Goal: Task Accomplishment & Management: Manage account settings

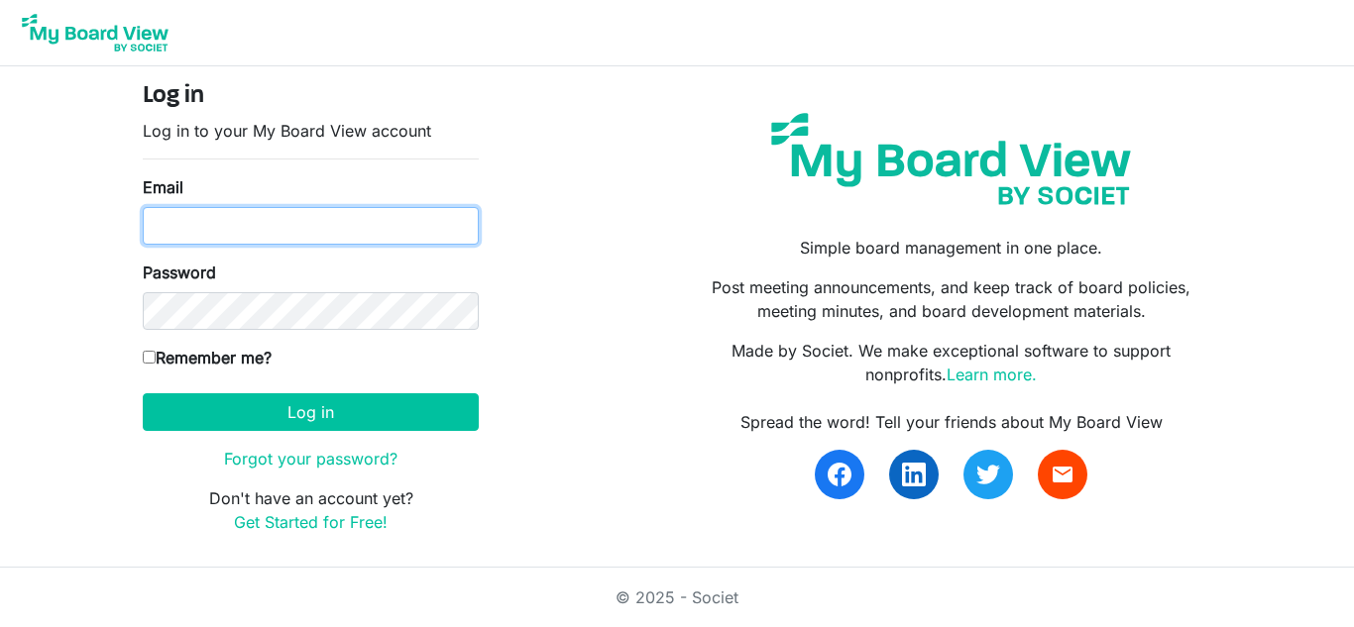
click at [165, 234] on input "Email" at bounding box center [311, 226] width 336 height 38
type input "ashley.kazakoff@gmail.com"
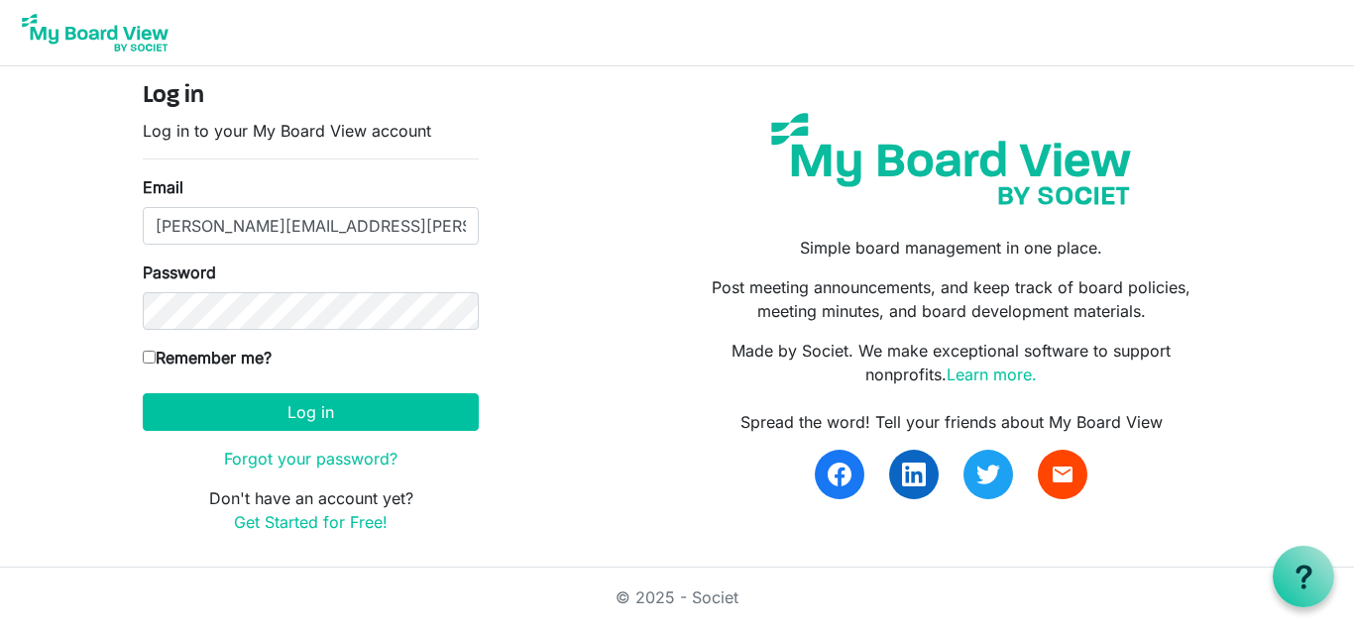
click at [624, 265] on div "Log in Log in to your My Board View account Email ashley.kazakoff@gmail.com Pas…" at bounding box center [677, 316] width 1098 height 468
click at [143, 393] on button "Log in" at bounding box center [311, 412] width 336 height 38
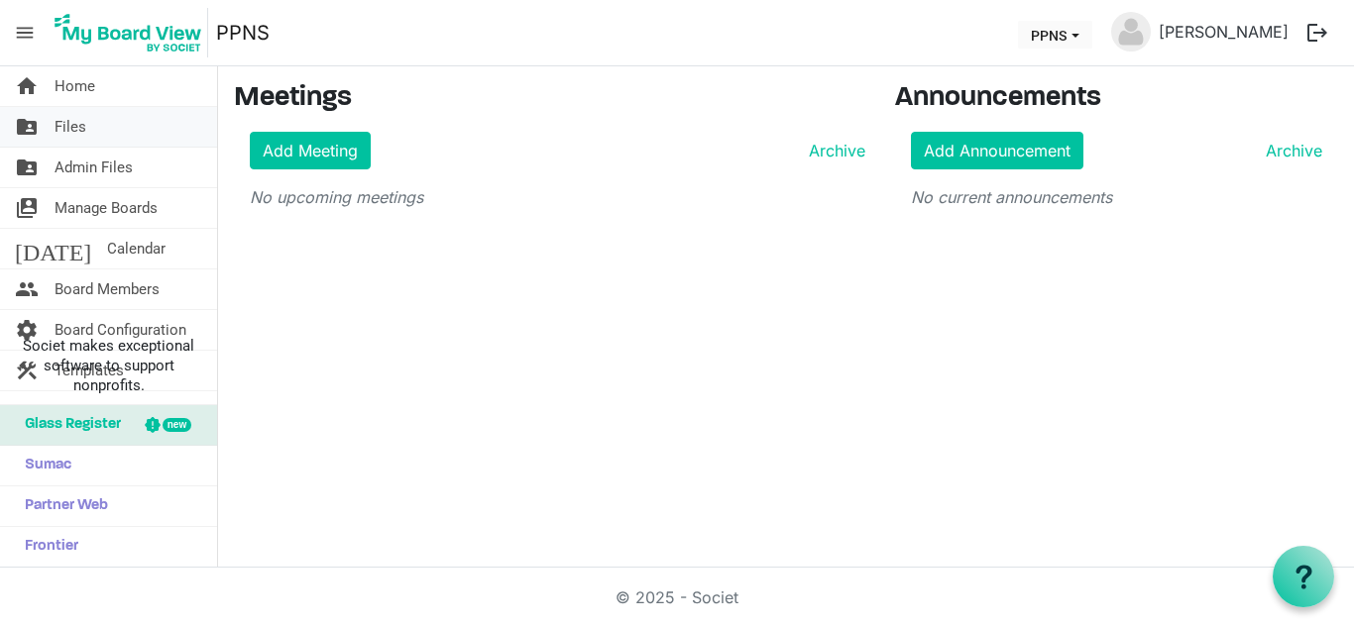
click at [107, 124] on link "folder_shared Files" at bounding box center [108, 127] width 217 height 40
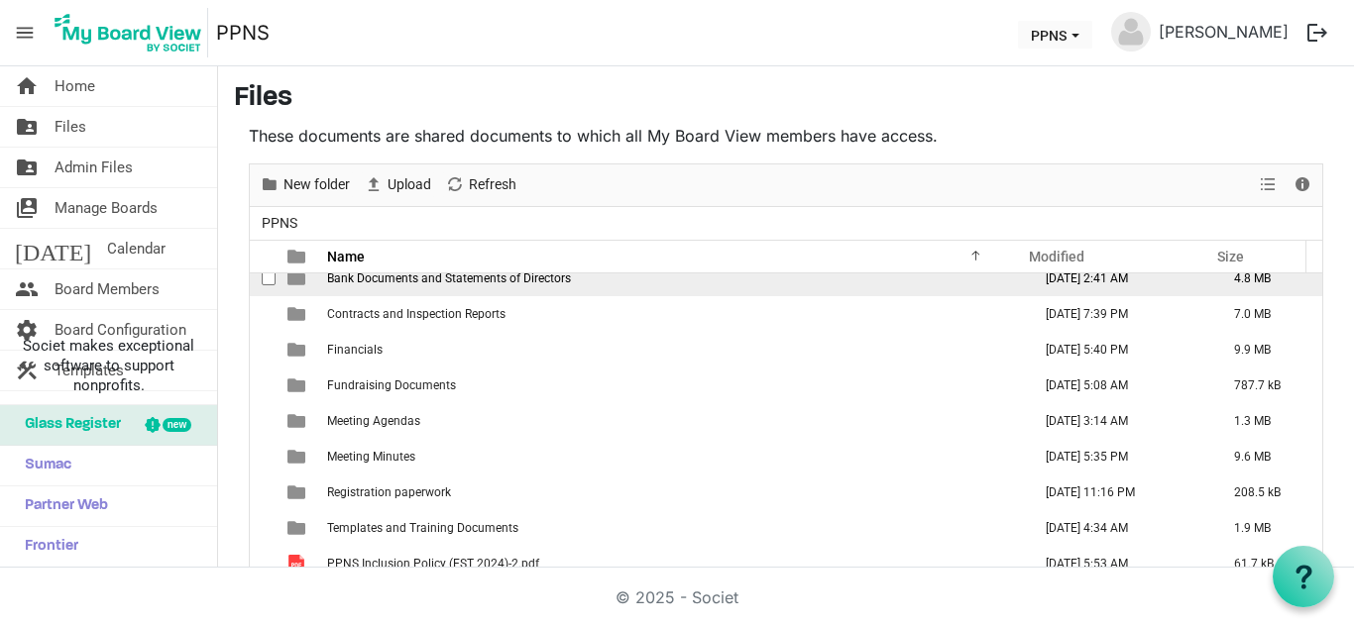
scroll to position [57, 0]
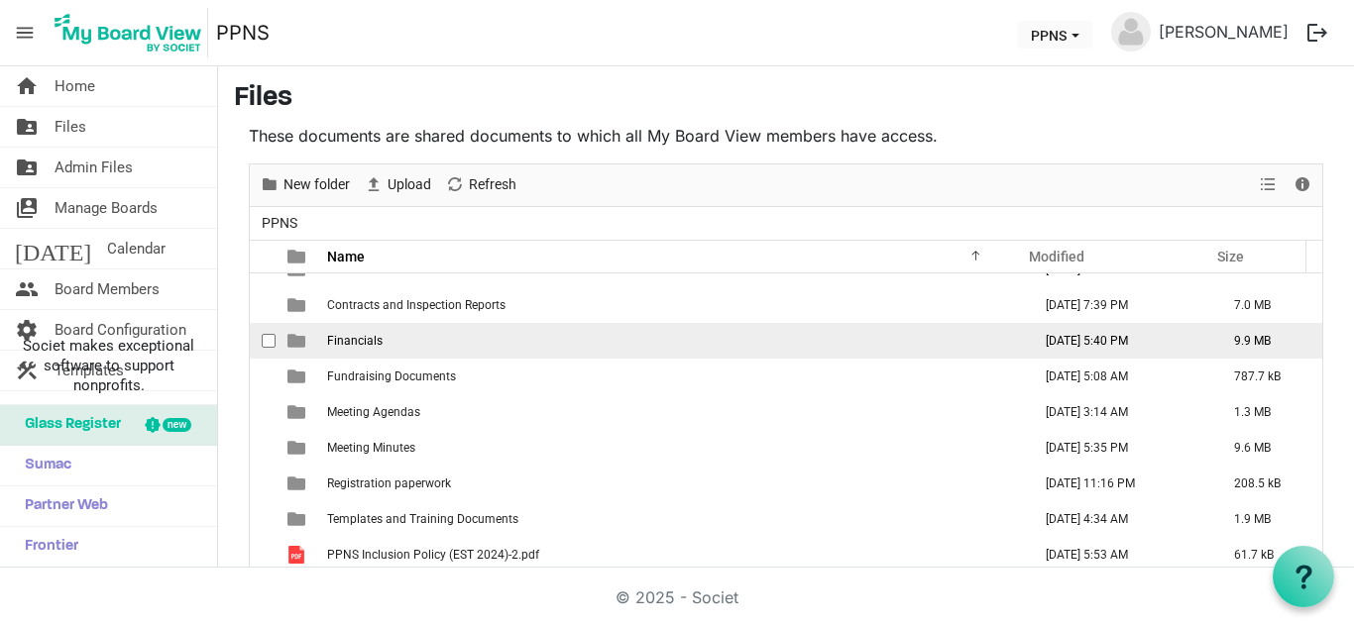
click at [448, 330] on td "Financials" at bounding box center [673, 341] width 704 height 36
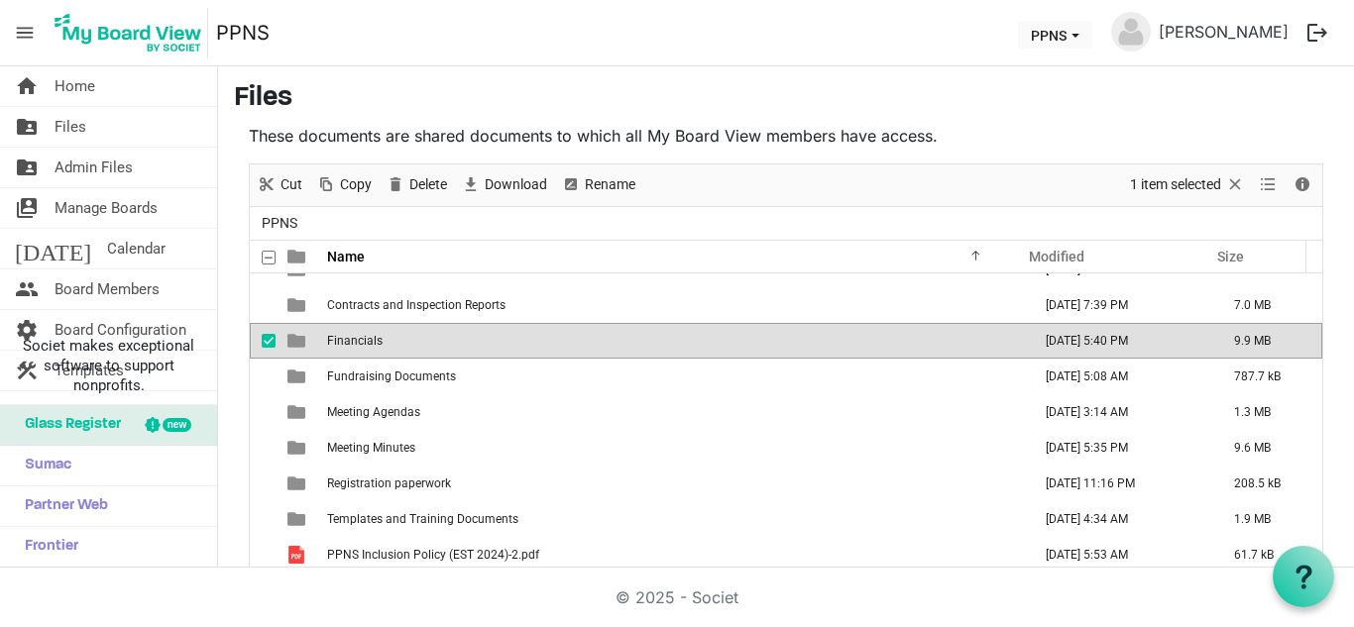
click at [448, 330] on td "Financials" at bounding box center [673, 341] width 704 height 36
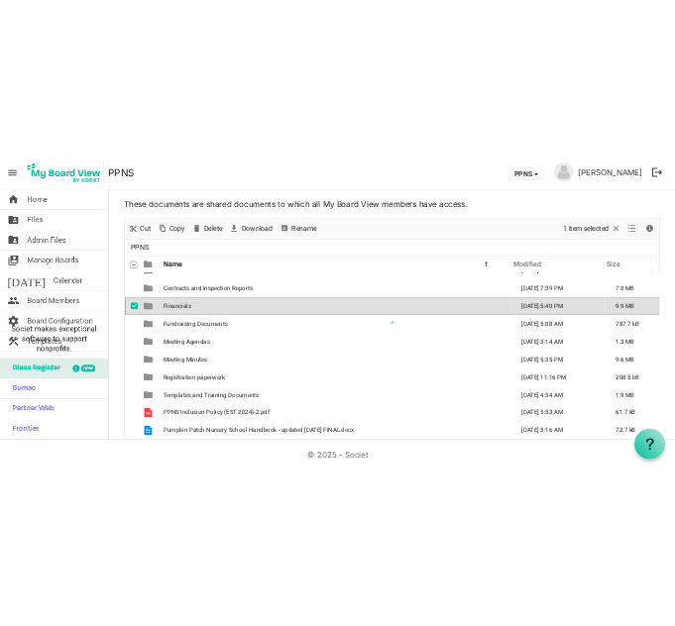
scroll to position [0, 0]
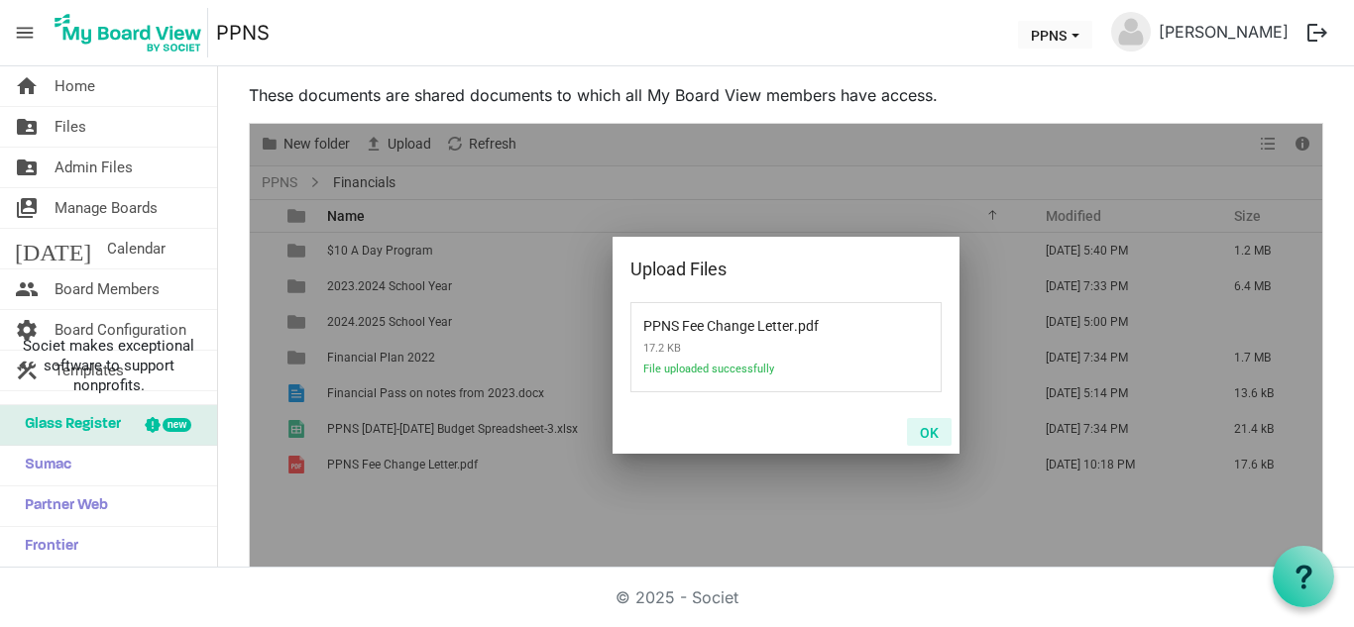
click at [919, 424] on button "OK" at bounding box center [929, 432] width 45 height 28
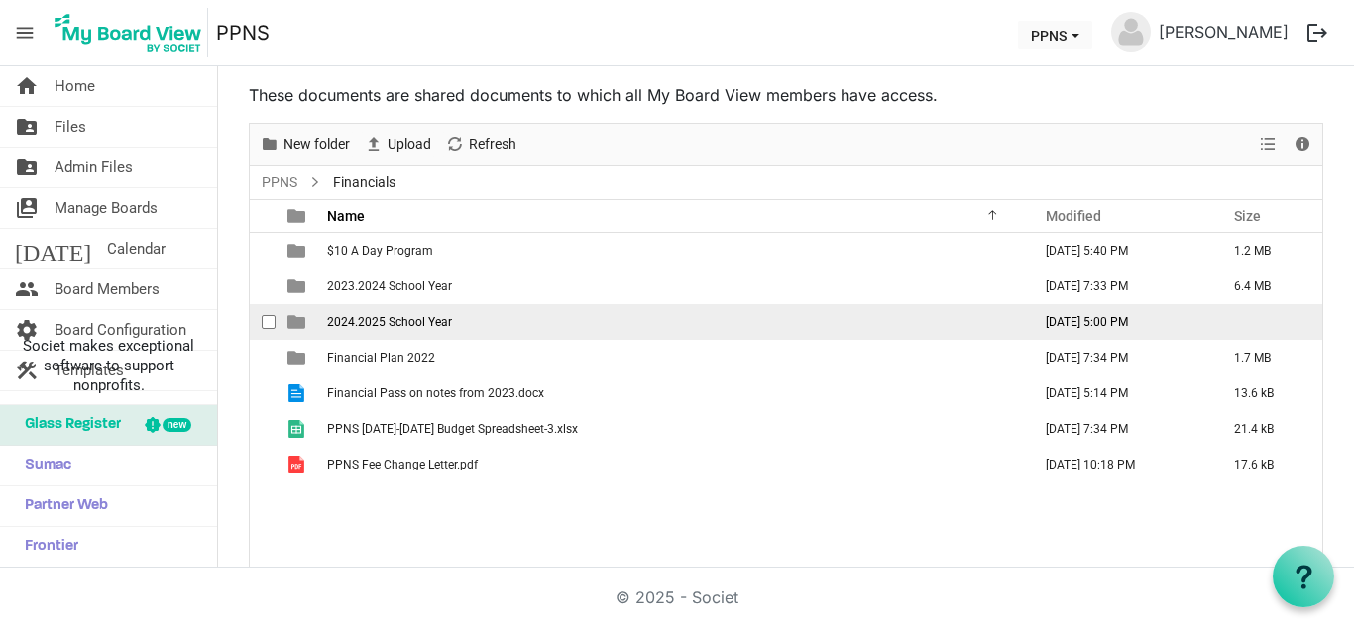
click at [419, 329] on td "2024.2025 School Year" at bounding box center [673, 322] width 704 height 36
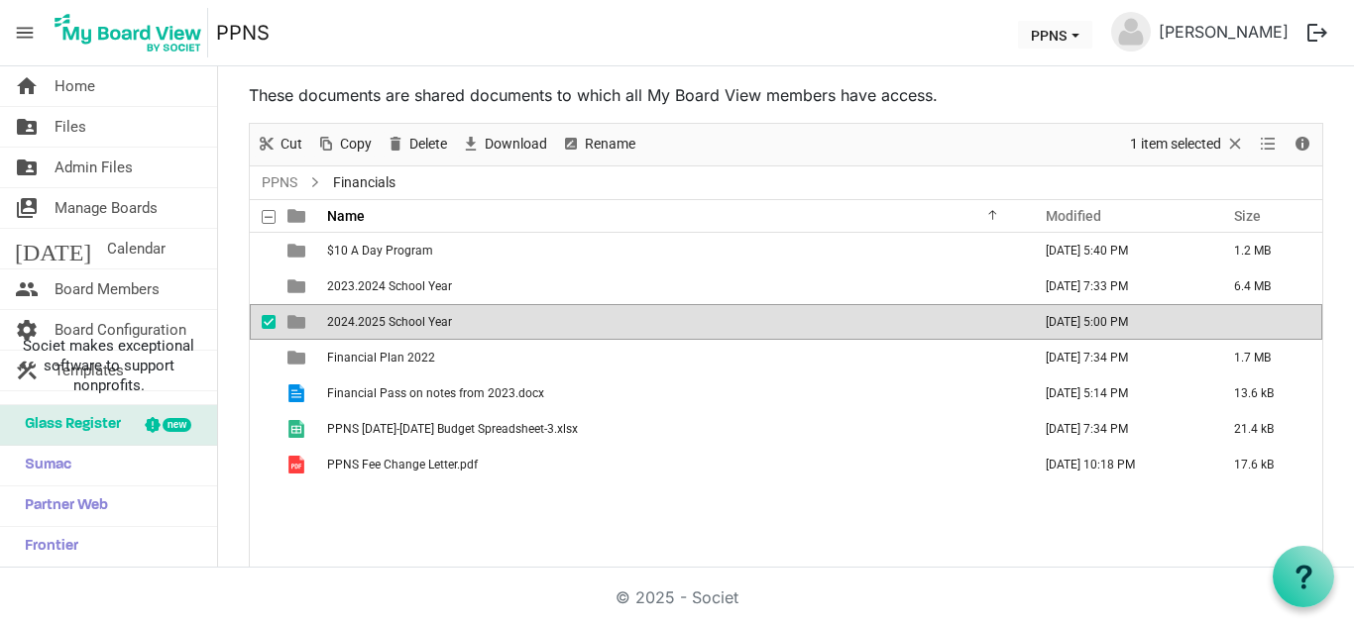
click at [419, 329] on td "2024.2025 School Year" at bounding box center [673, 322] width 704 height 36
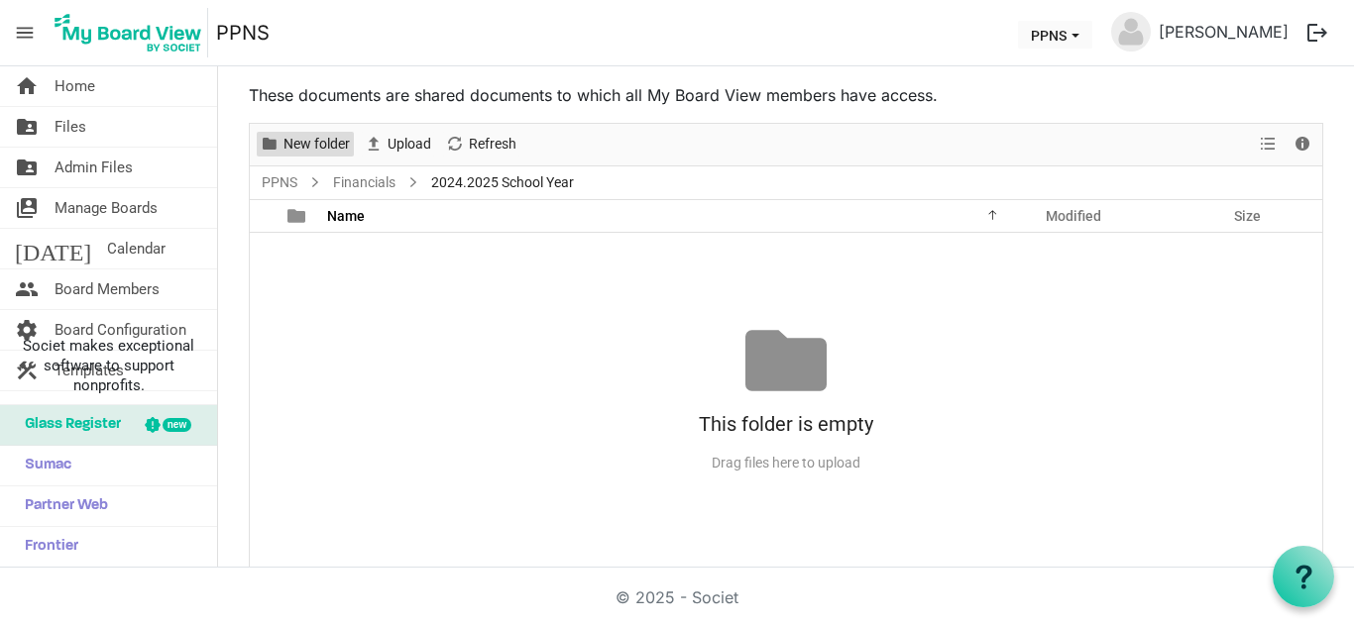
click at [285, 141] on span "New folder" at bounding box center [316, 144] width 70 height 25
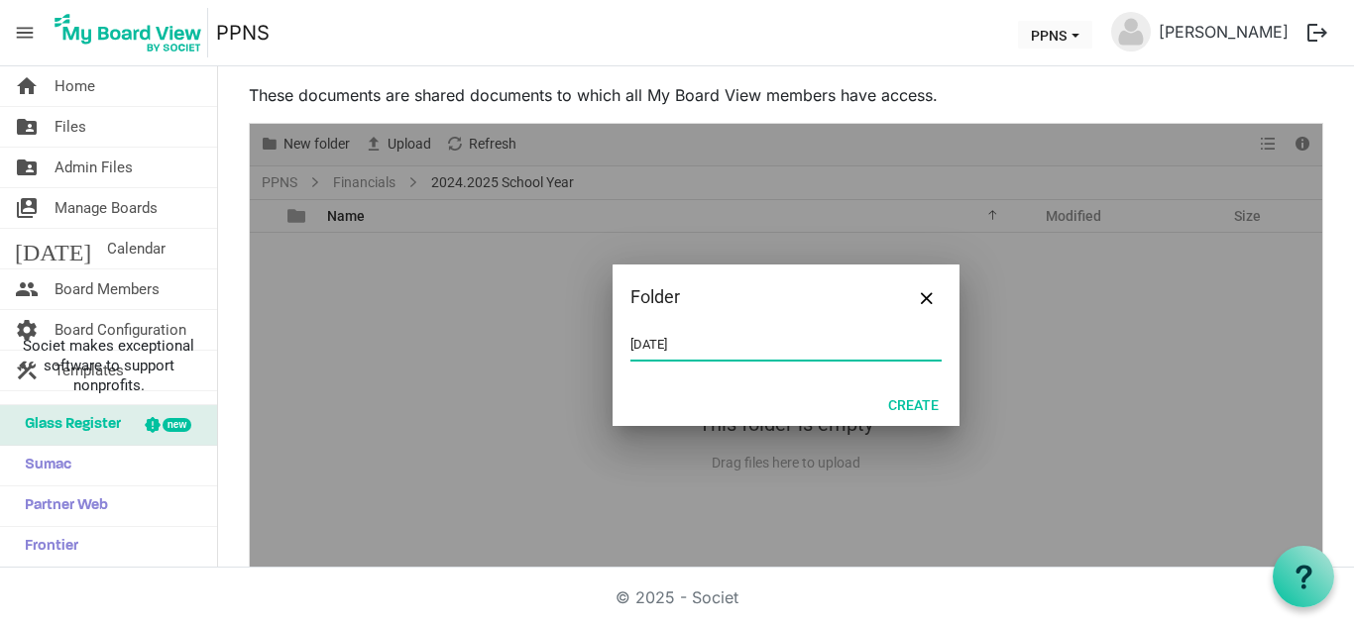
click at [698, 346] on input "[DATE]" at bounding box center [785, 345] width 311 height 30
type input "[DATE]"
click at [908, 405] on button "Create" at bounding box center [913, 404] width 76 height 28
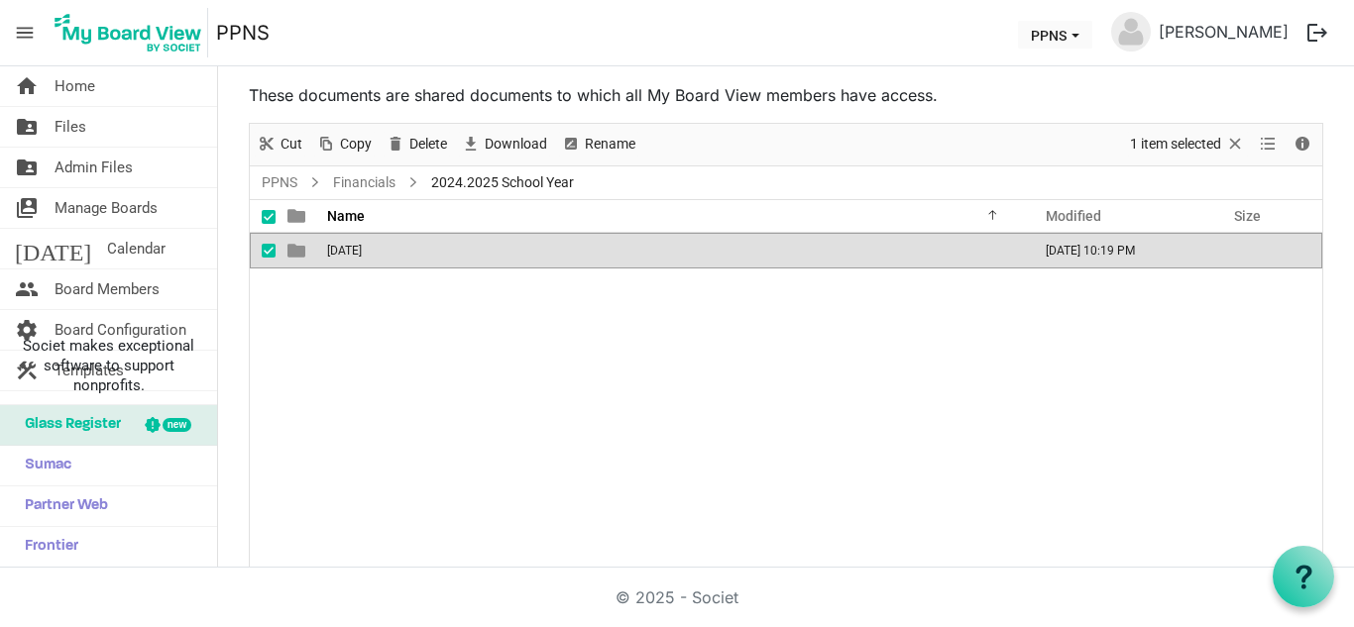
click at [430, 368] on div "[DATE] [DATE] 10:19 PM" at bounding box center [786, 400] width 1072 height 335
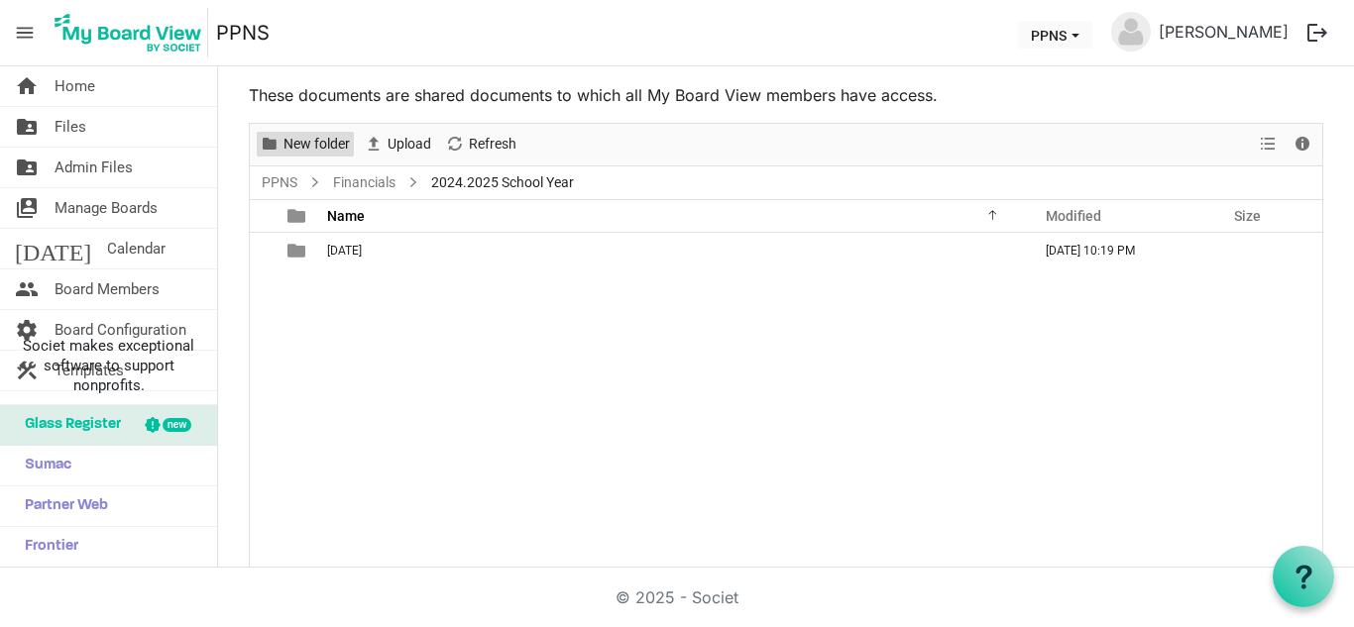
click at [315, 143] on span "New folder" at bounding box center [316, 144] width 70 height 25
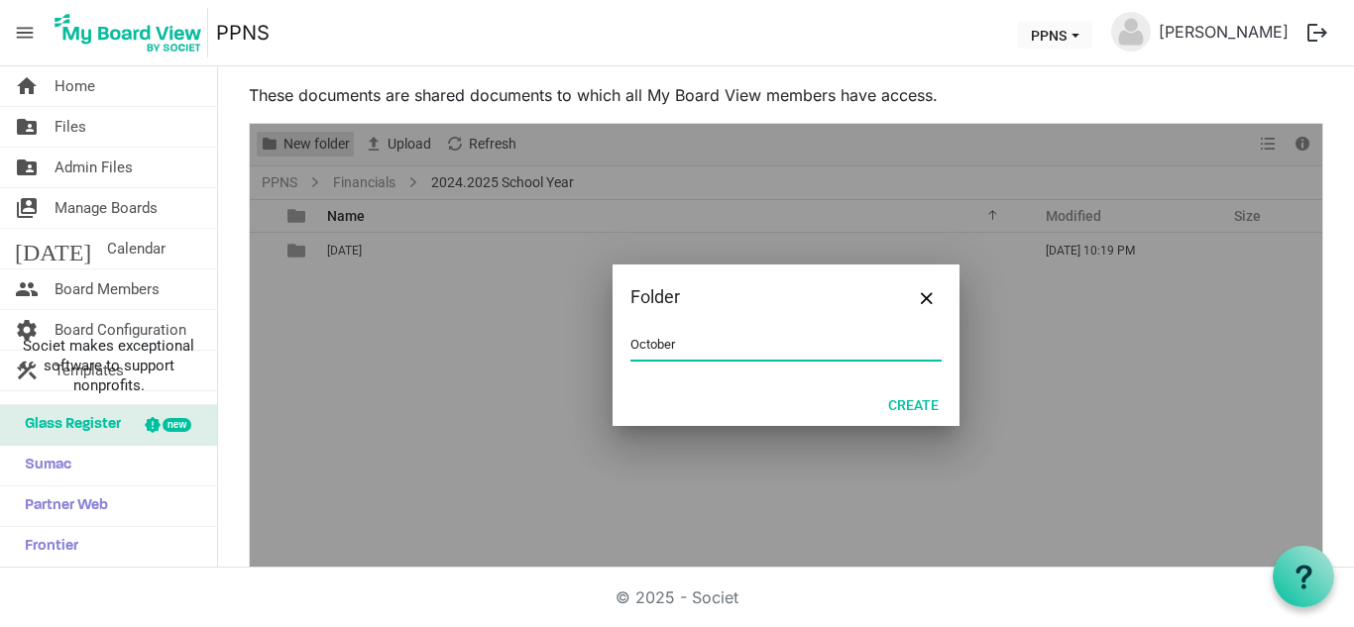
paste input "2025"
type input "[DATE]"
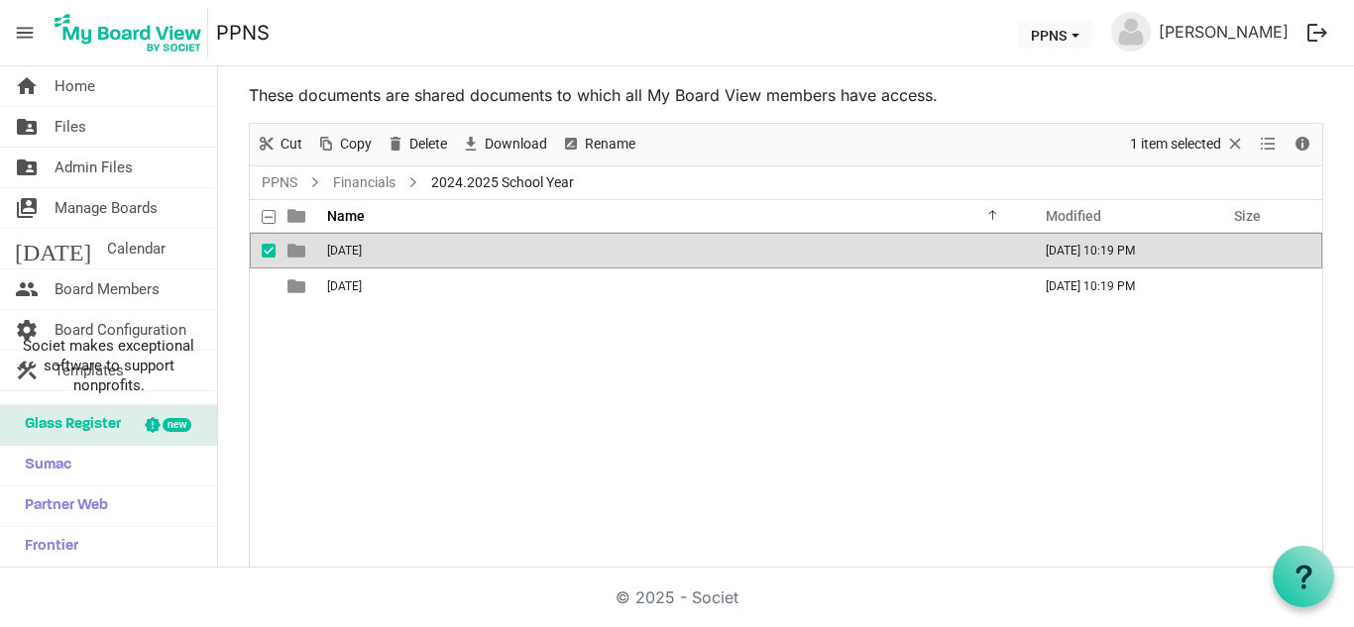
click at [388, 386] on div "[DATE] [DATE] 10:19 PM [DATE] [DATE] 10:19 PM" at bounding box center [786, 400] width 1072 height 335
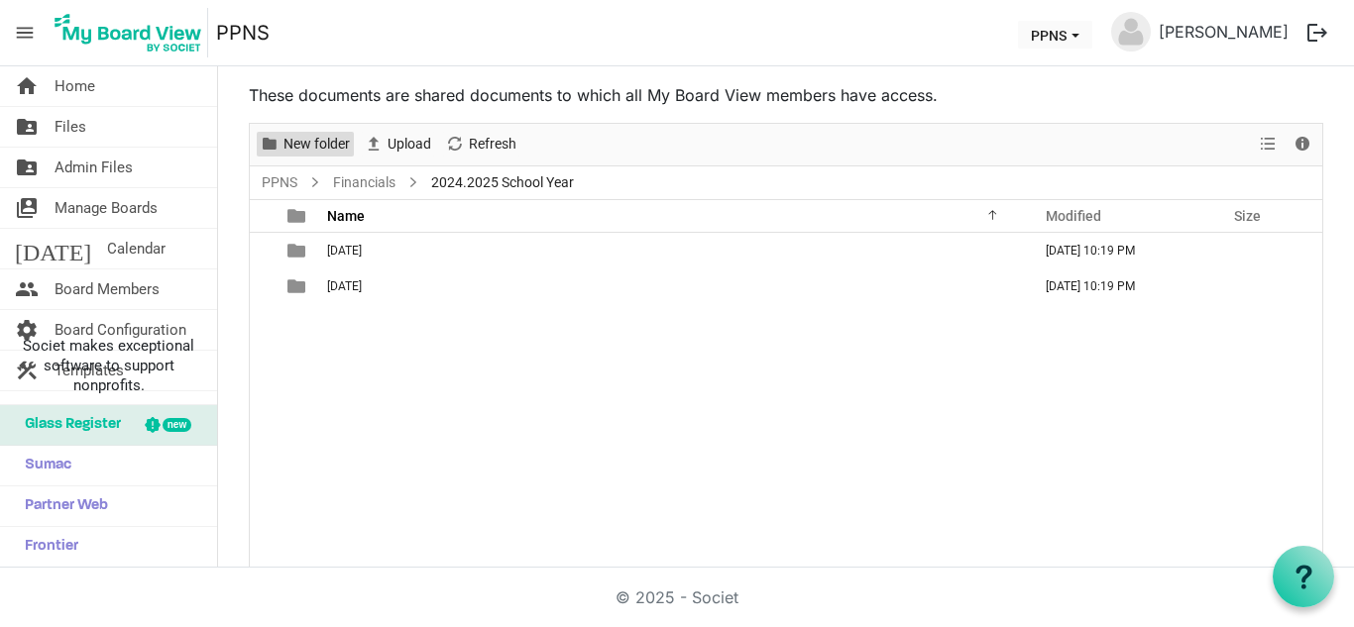
click at [324, 144] on span "New folder" at bounding box center [316, 144] width 70 height 25
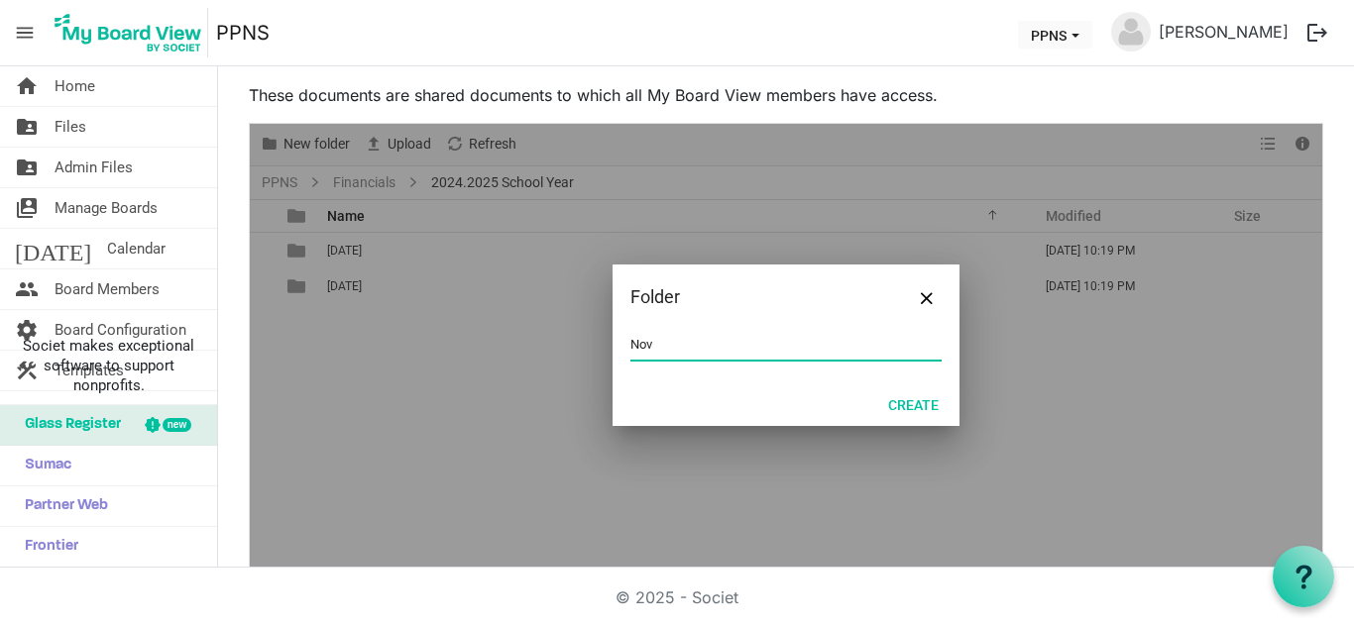
paste input "2025"
type input "[DATE]"
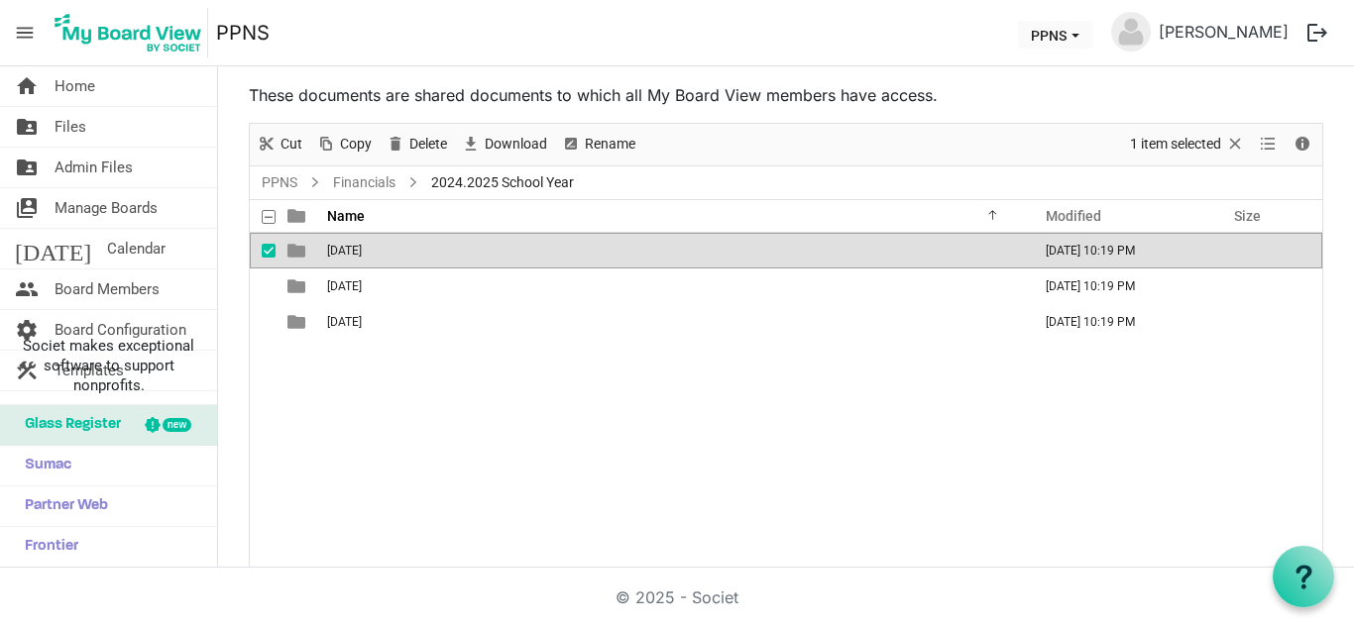
click at [379, 365] on div "[DATE] [DATE] 10:19 PM [DATE] [DATE] 10:19 PM [DATE] [DATE] 10:19 PM" at bounding box center [786, 400] width 1072 height 335
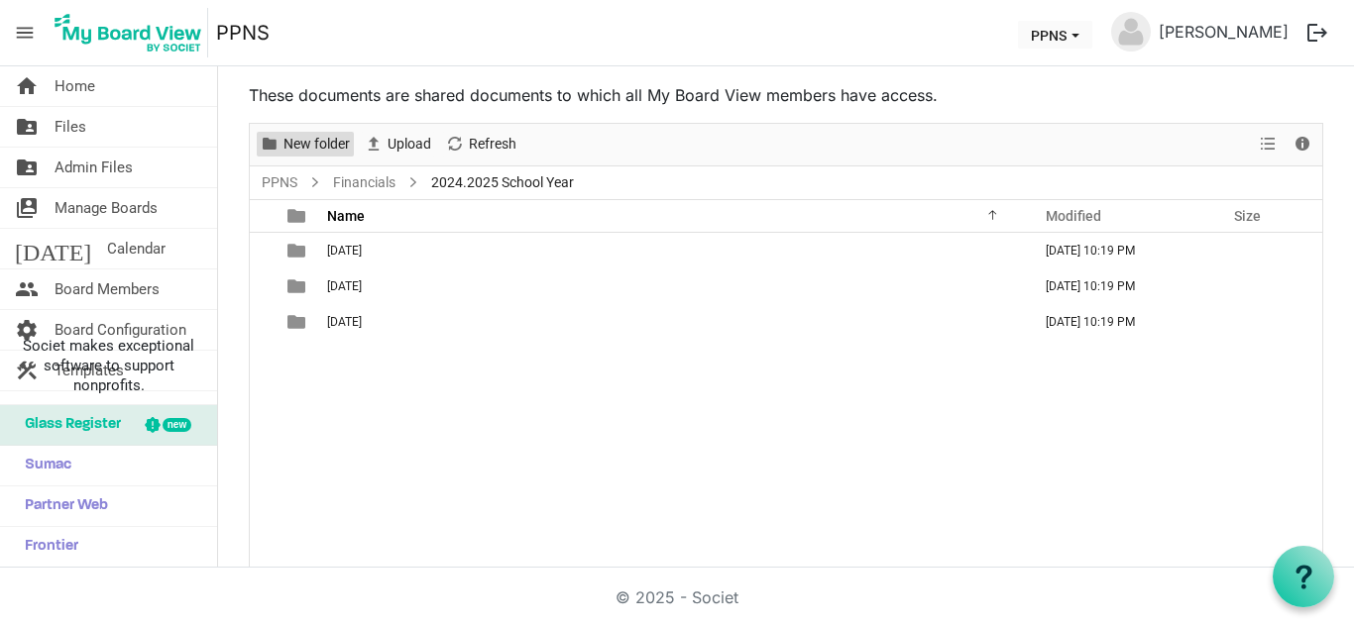
click at [335, 148] on span "New folder" at bounding box center [316, 144] width 70 height 25
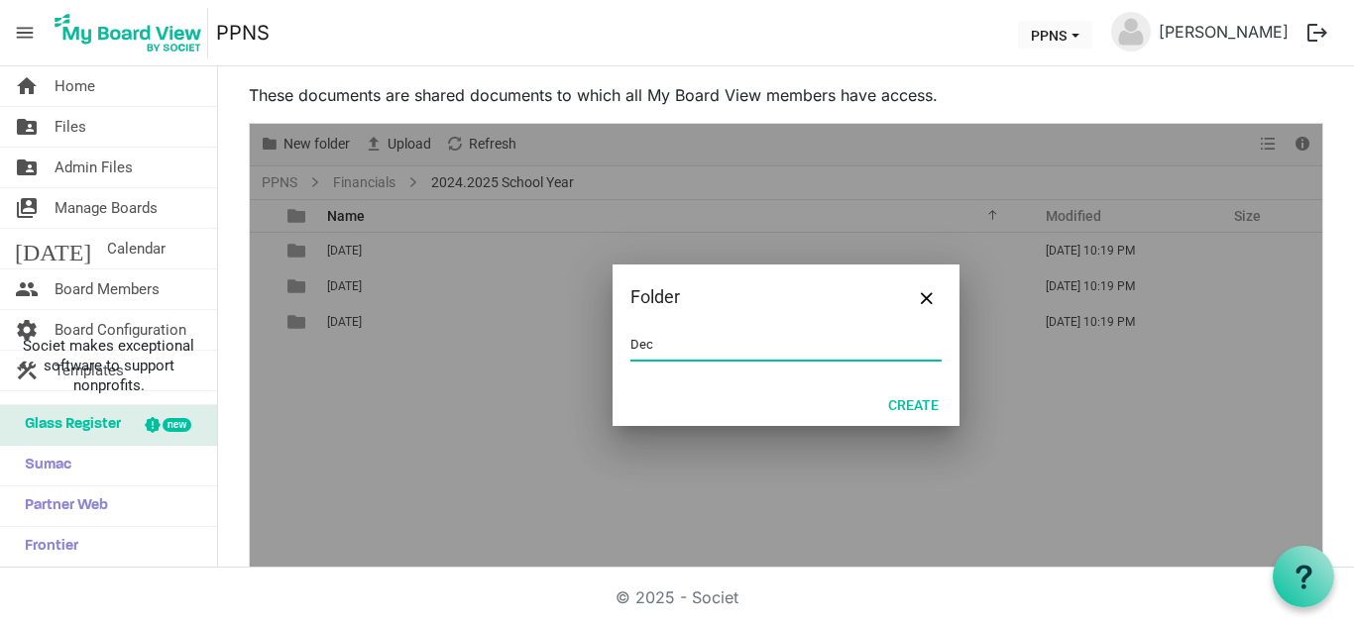
paste input "2025"
type input "[DATE]"
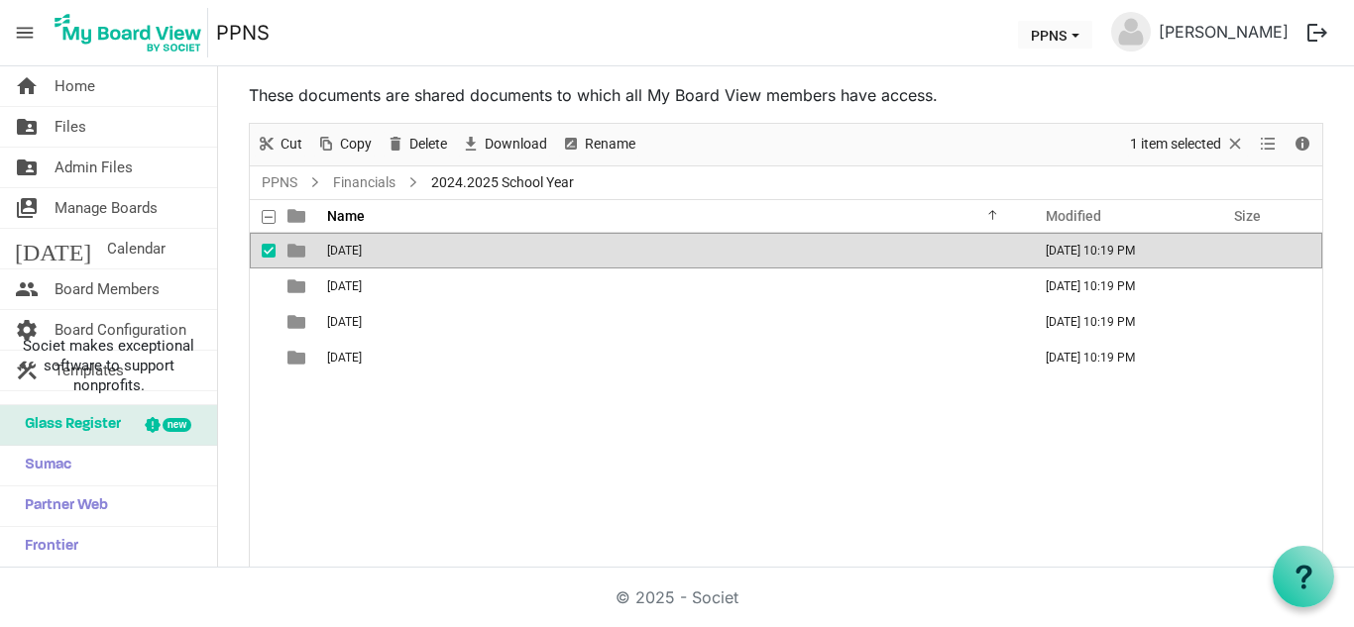
click at [470, 478] on div "[DATE] [DATE] 10:19 PM [DATE] [DATE] 10:19 PM [DATE] [DATE] 10:19 PM [DATE] [DA…" at bounding box center [786, 400] width 1072 height 335
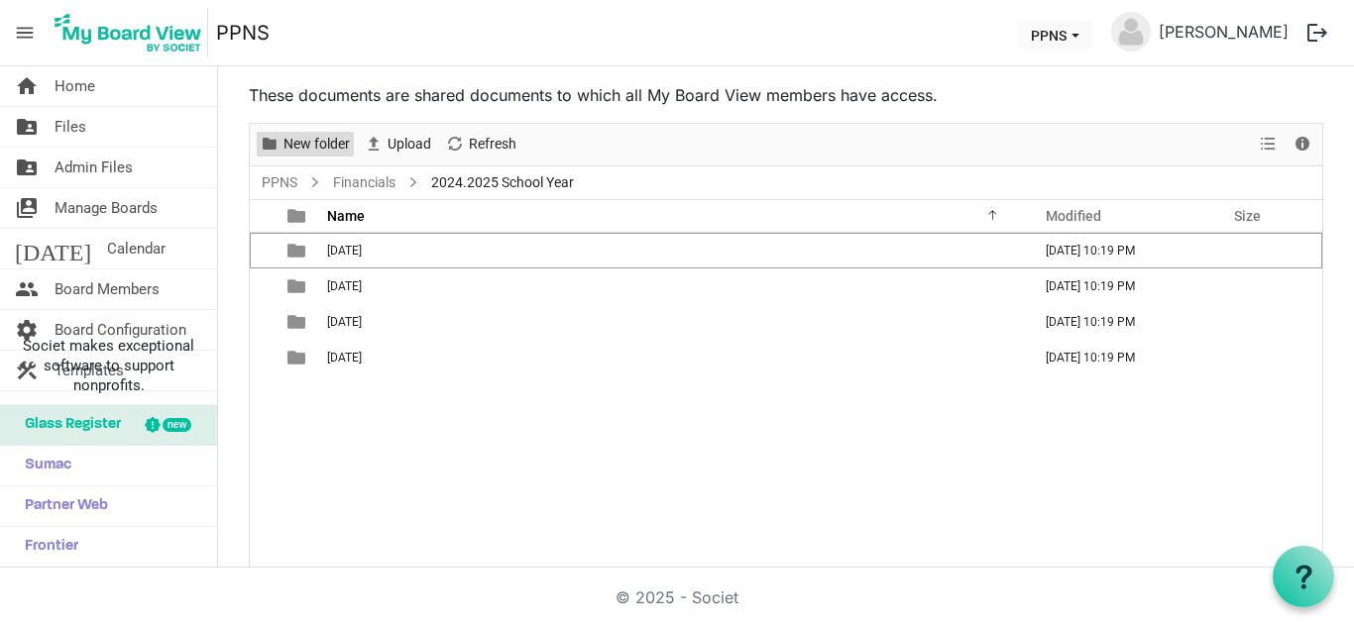
click at [318, 138] on span "New folder" at bounding box center [316, 144] width 70 height 25
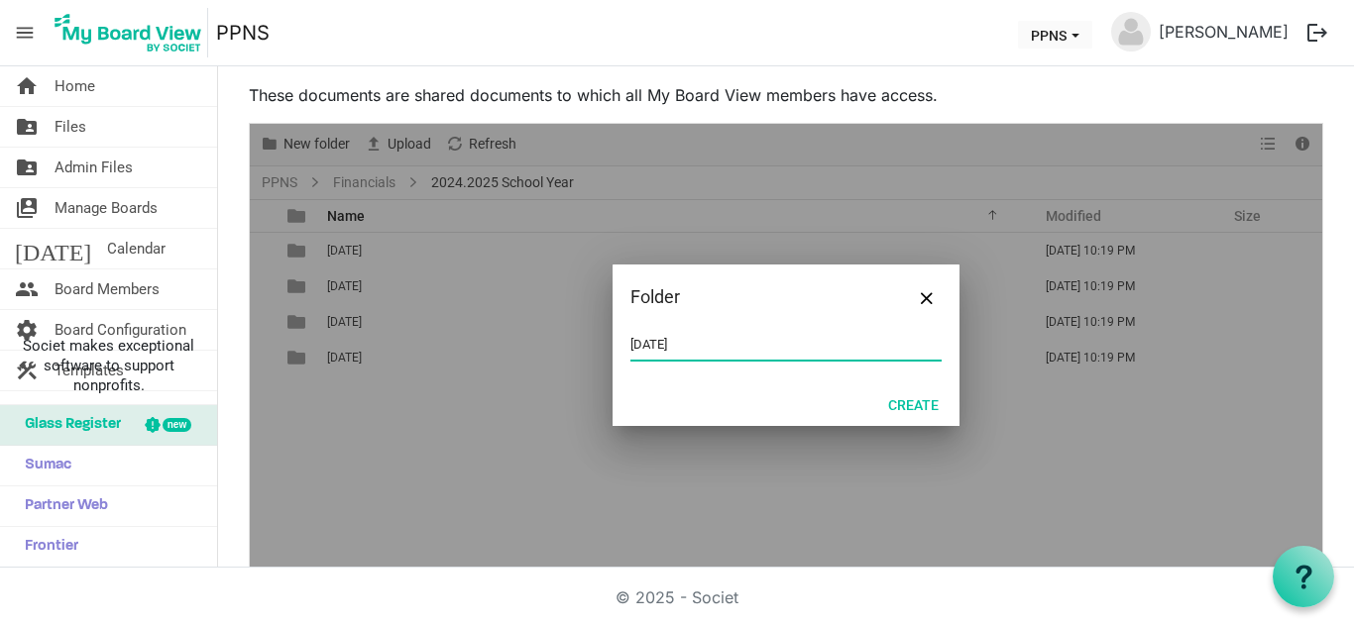
type input "[DATE]"
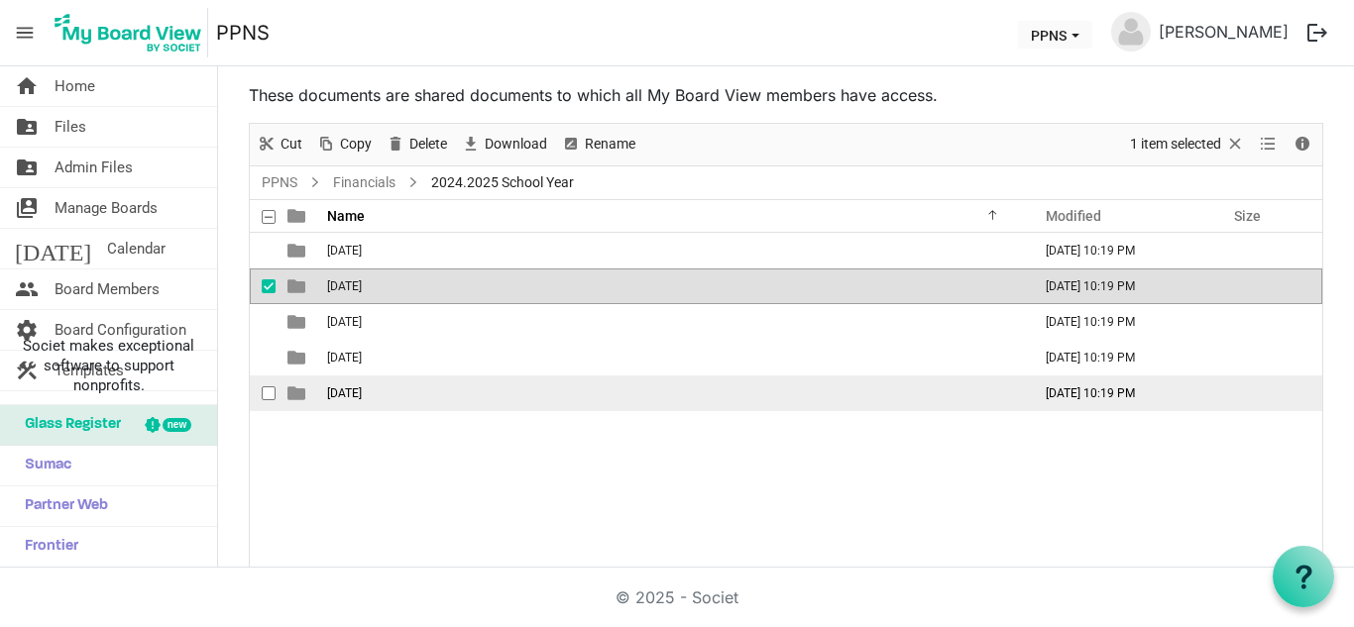
click at [362, 394] on span "[DATE]" at bounding box center [344, 394] width 35 height 14
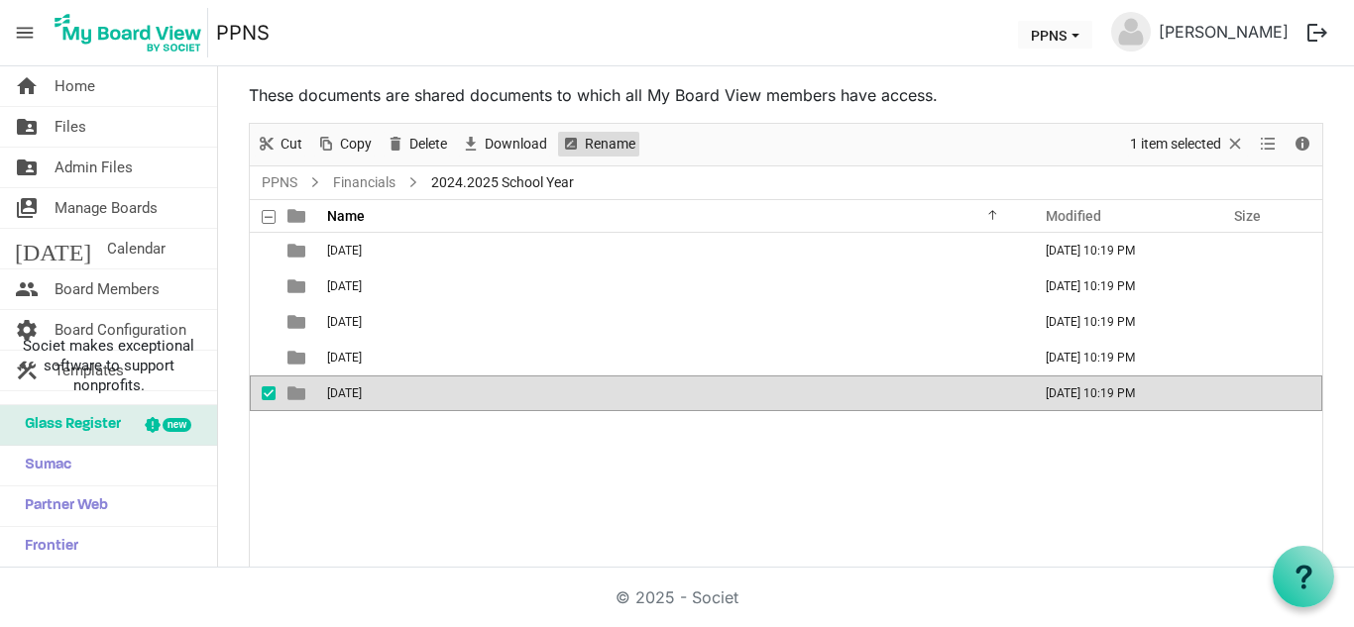
click at [600, 141] on span "Rename" at bounding box center [610, 144] width 55 height 25
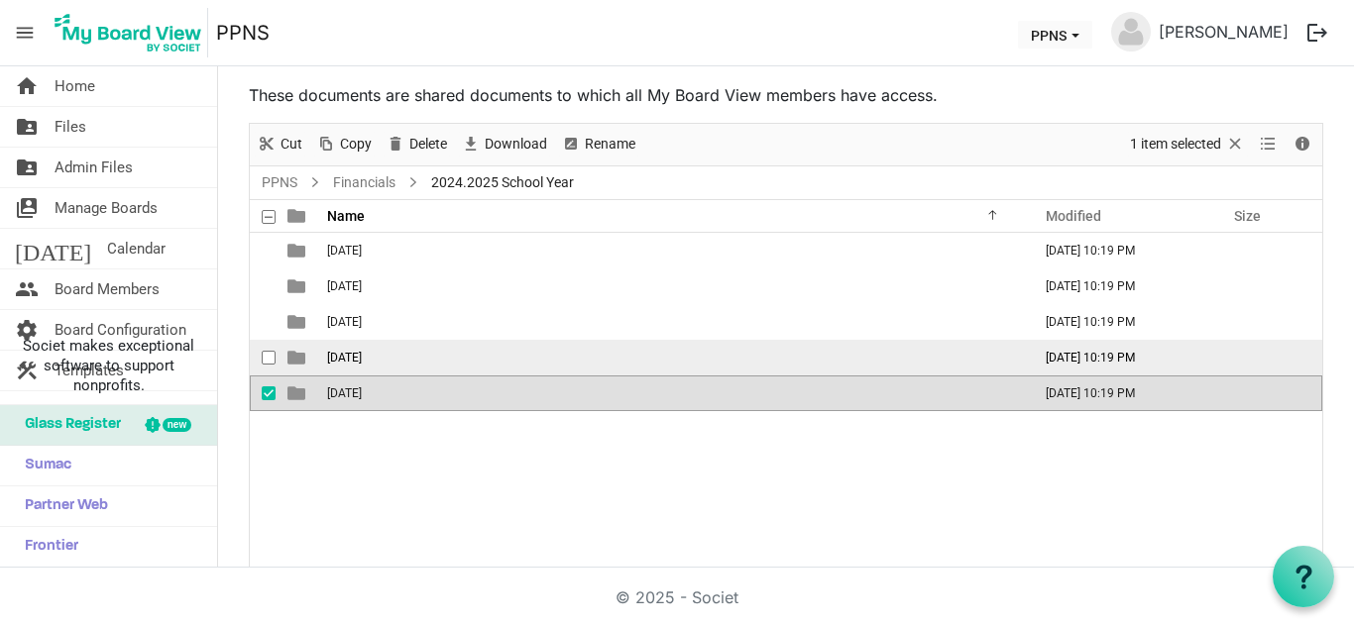
click at [350, 358] on span "[DATE]" at bounding box center [344, 358] width 35 height 14
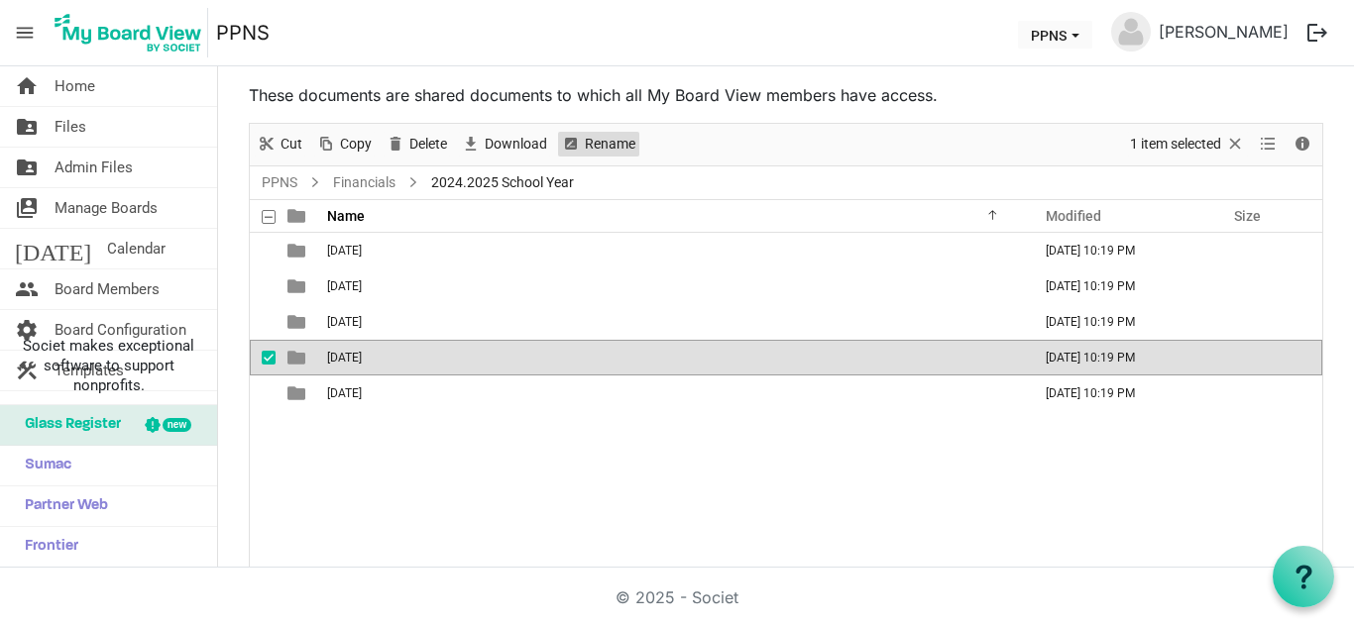
click at [579, 142] on span "Rename" at bounding box center [571, 144] width 24 height 25
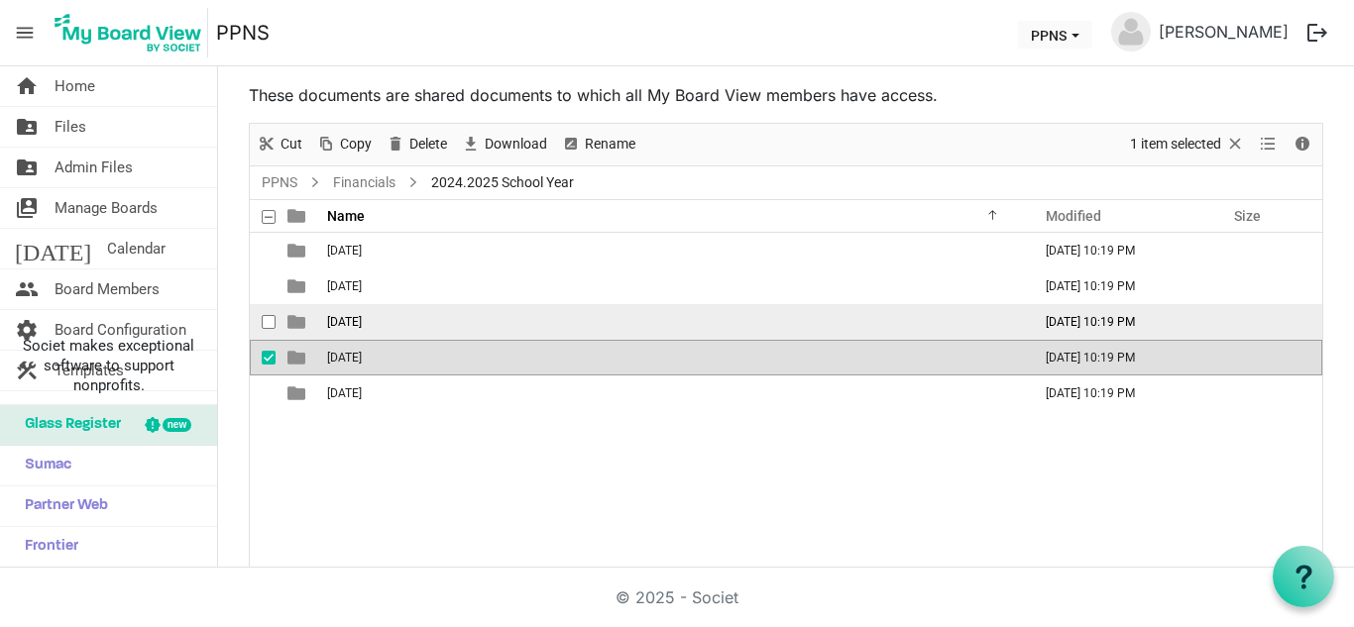
click at [411, 314] on td "[DATE]" at bounding box center [673, 322] width 704 height 36
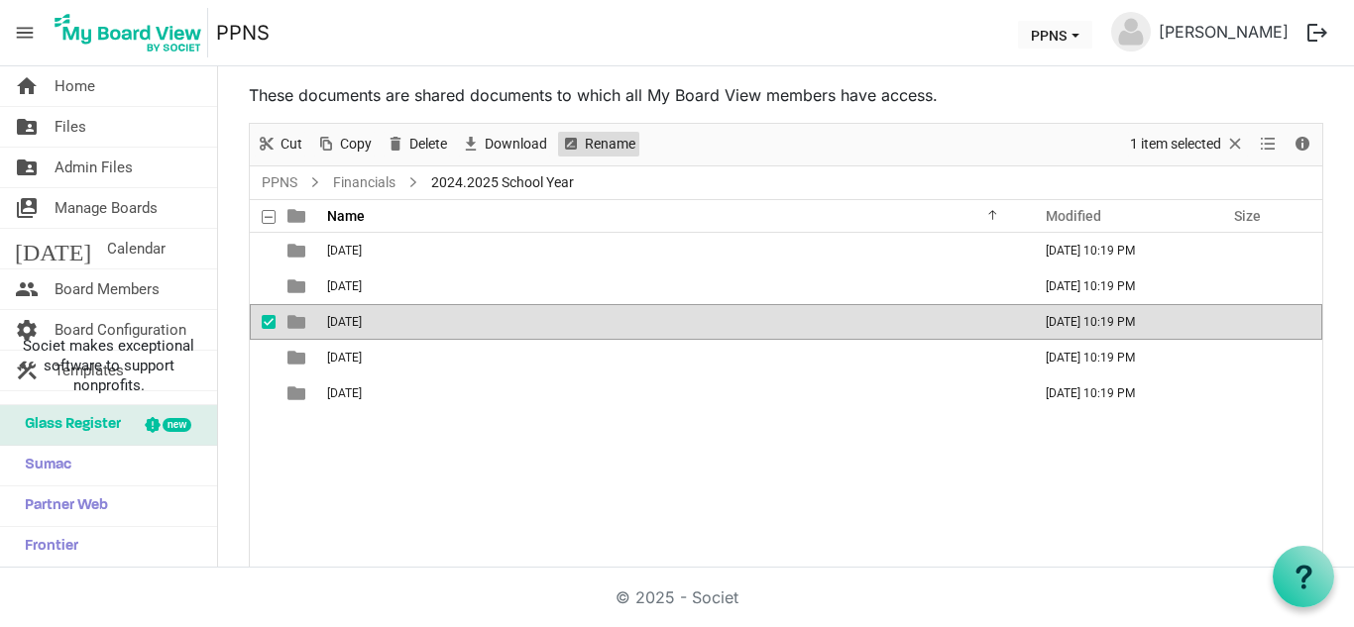
click at [609, 146] on span "Rename" at bounding box center [610, 144] width 55 height 25
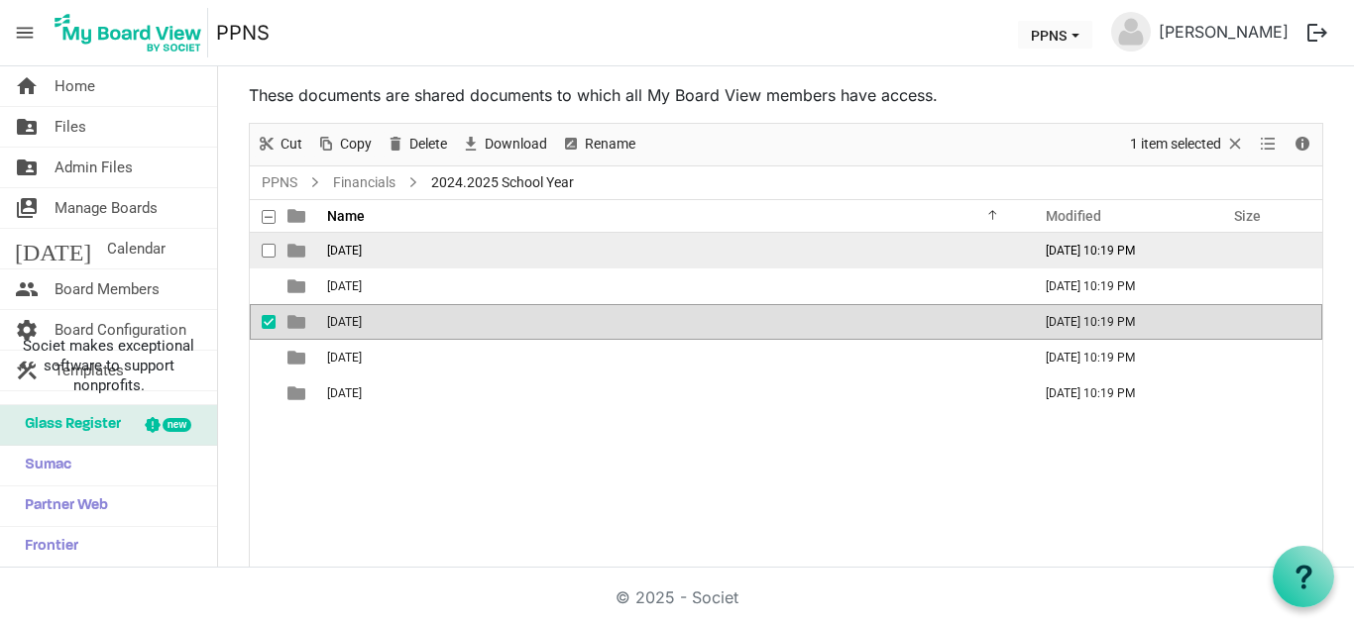
click at [455, 238] on td "[DATE]" at bounding box center [673, 251] width 704 height 36
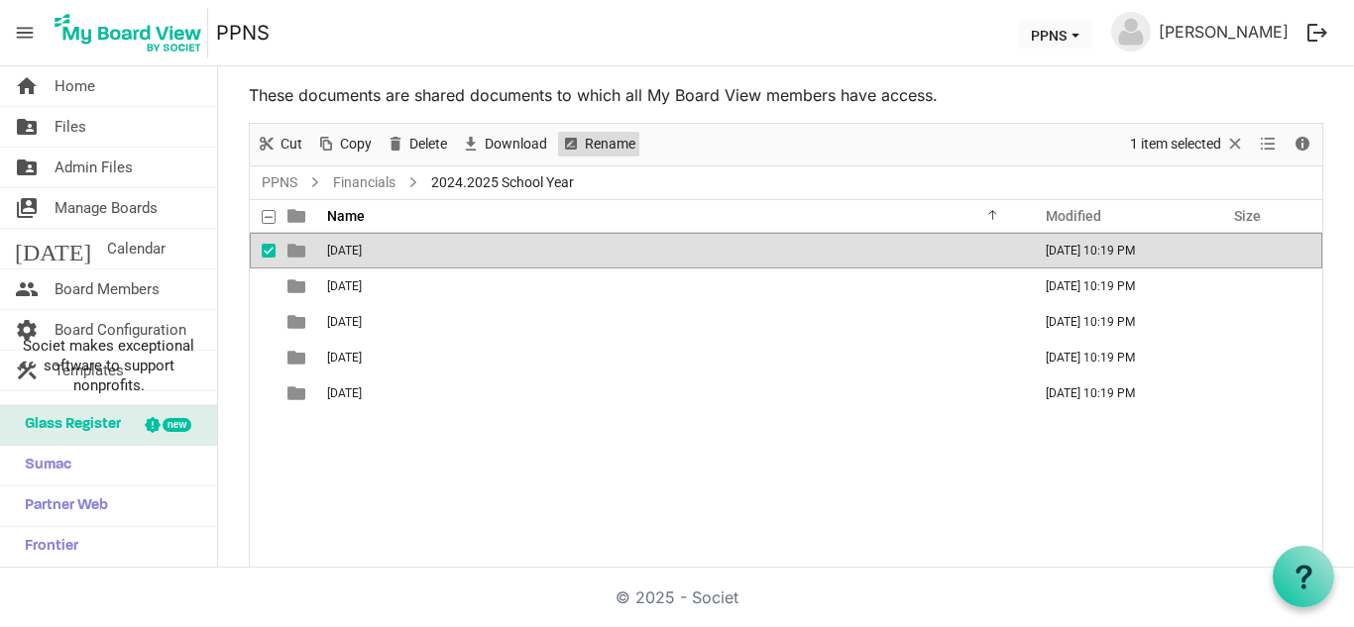
click at [581, 141] on span "Rename" at bounding box center [571, 144] width 24 height 25
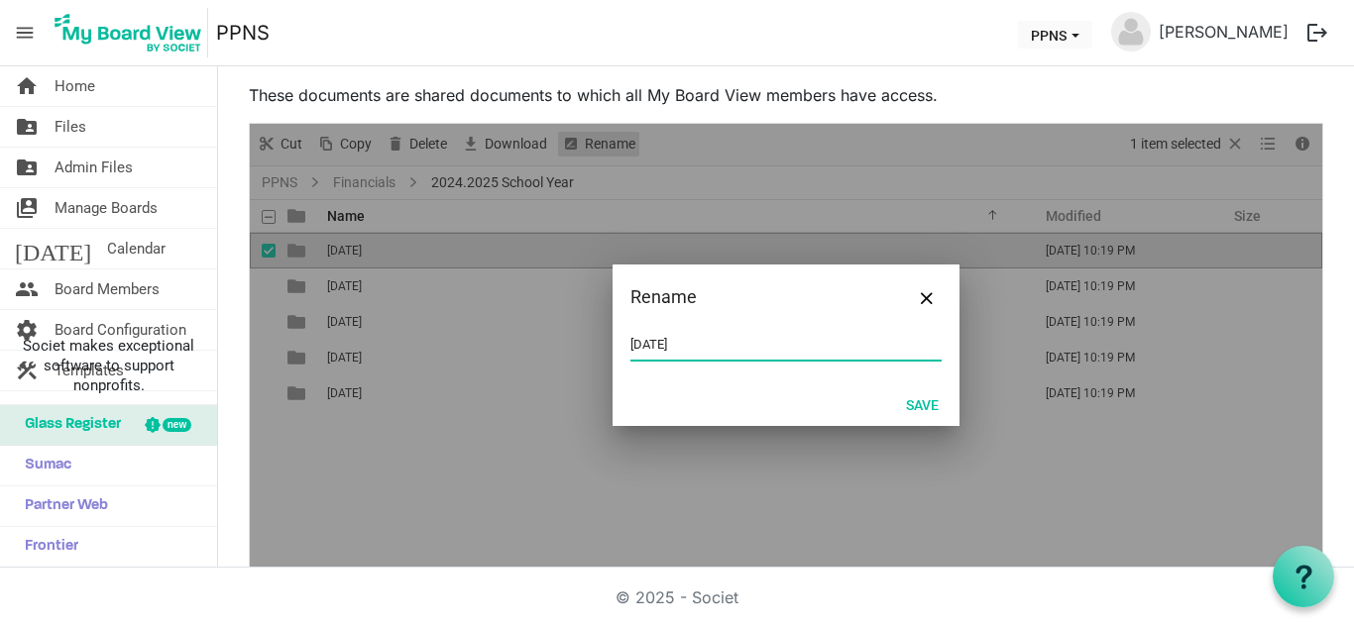
type input "[DATE]"
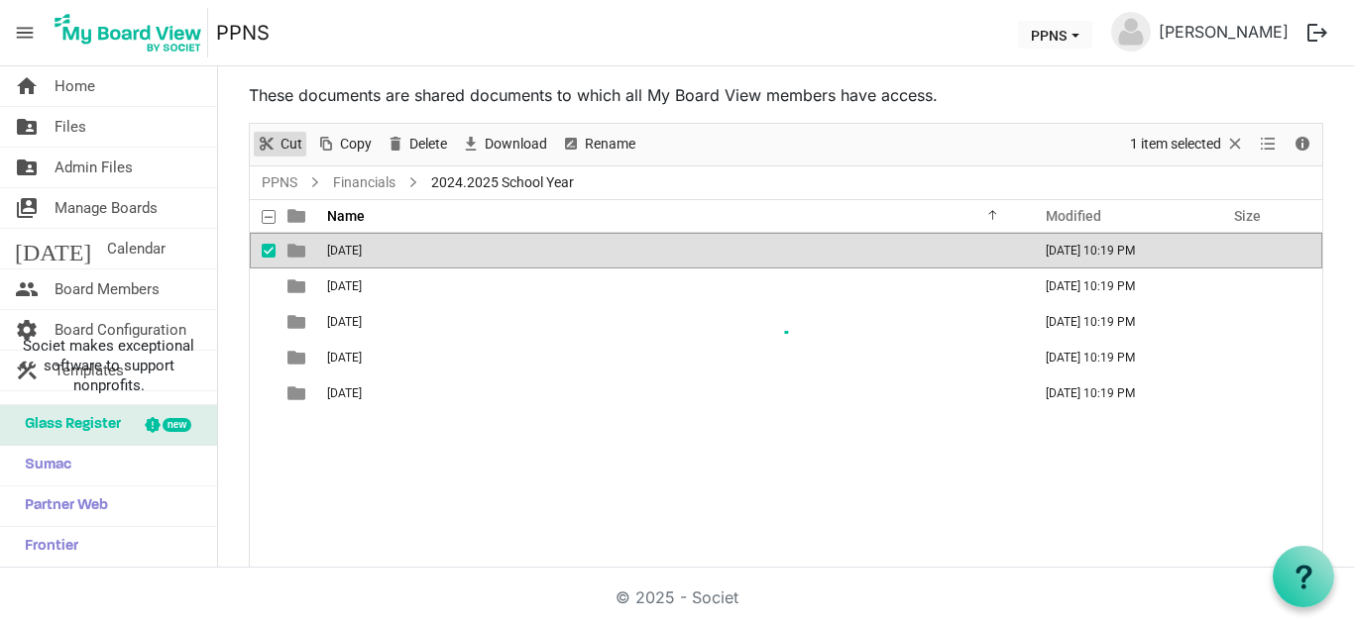
click at [303, 144] on span "Cut" at bounding box center [291, 144] width 26 height 25
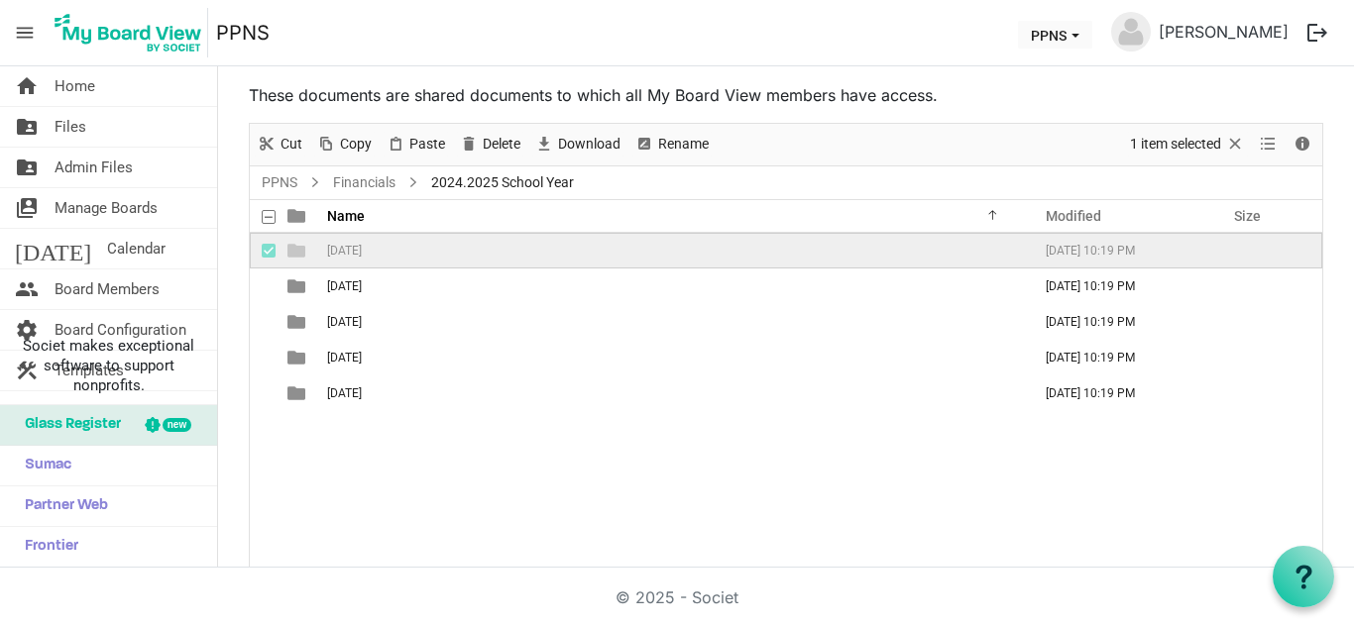
click at [399, 508] on div "[DATE] [DATE] 10:19 PM [DATE] [DATE] 10:19 PM [DATE] [DATE] 10:19 PM [DATE] [DA…" at bounding box center [786, 400] width 1072 height 335
click at [354, 253] on span "[DATE]" at bounding box center [344, 251] width 35 height 14
click at [674, 142] on span "Rename" at bounding box center [683, 144] width 55 height 25
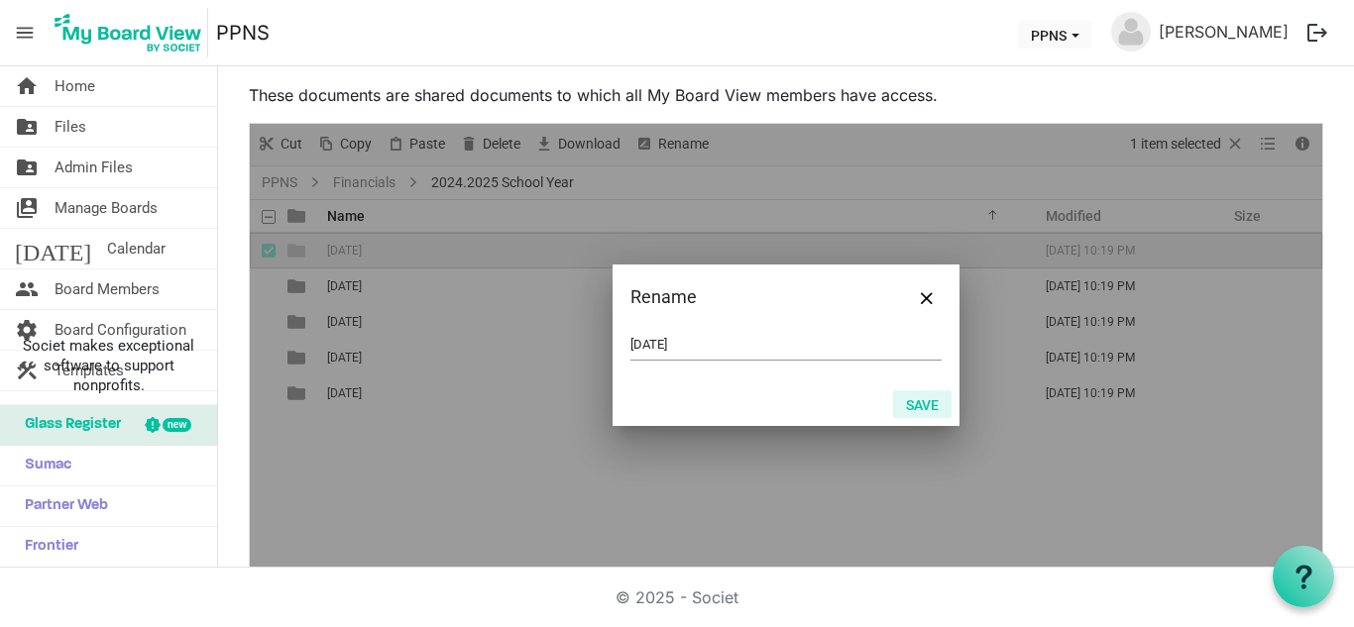
click at [908, 402] on button "Save" at bounding box center [922, 404] width 58 height 28
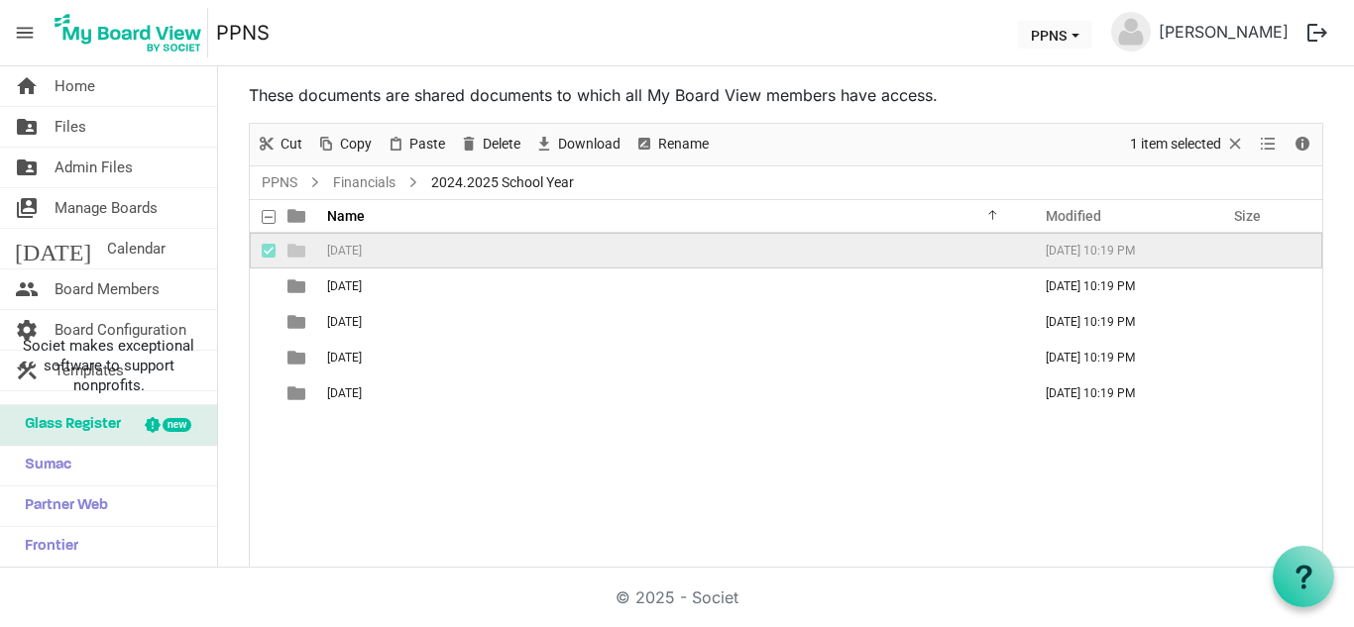
click at [467, 543] on div "[DATE] [DATE] 10:19 PM [DATE] [DATE] 10:19 PM [DATE] [DATE] 10:19 PM [DATE] [DA…" at bounding box center [786, 400] width 1072 height 335
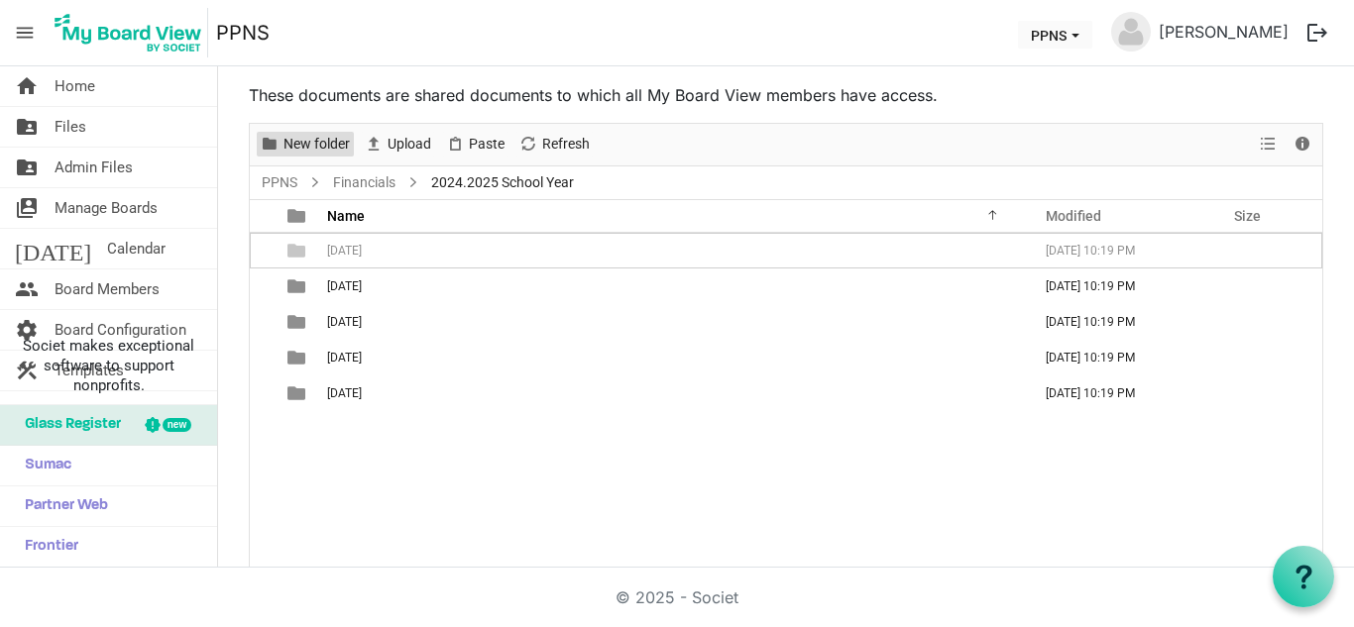
click at [323, 146] on span "New folder" at bounding box center [316, 144] width 70 height 25
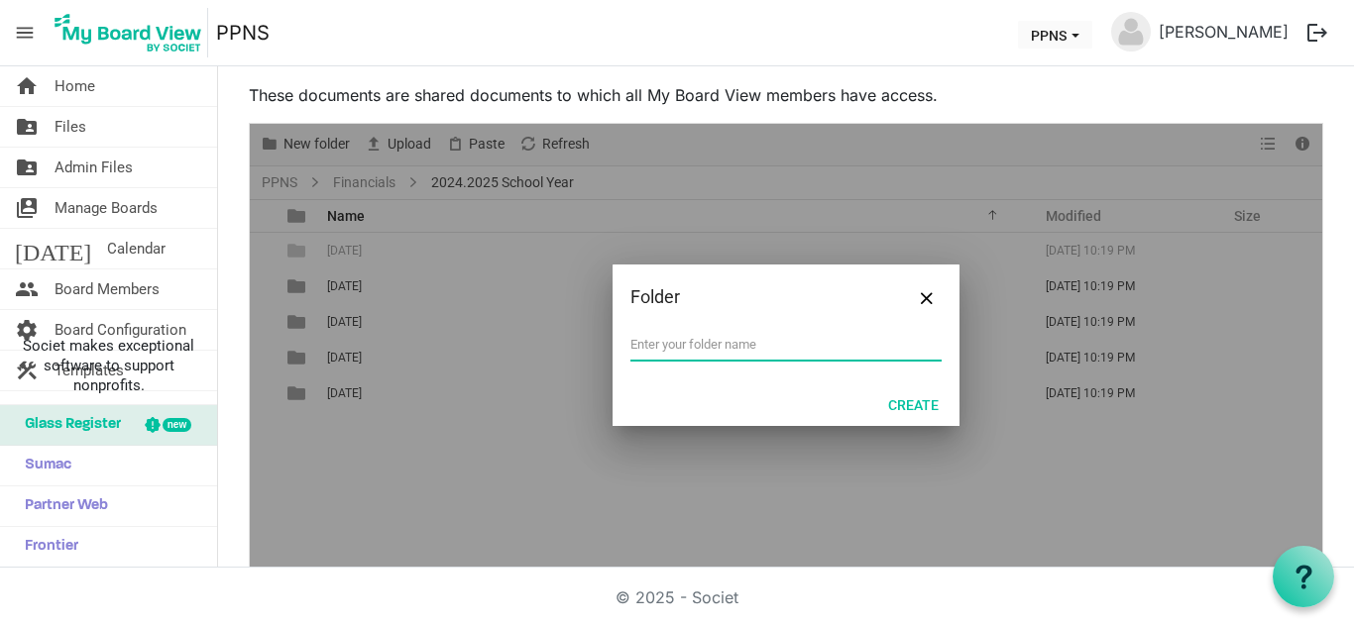
click at [730, 338] on input "text" at bounding box center [785, 345] width 311 height 30
type input "[DATE]"
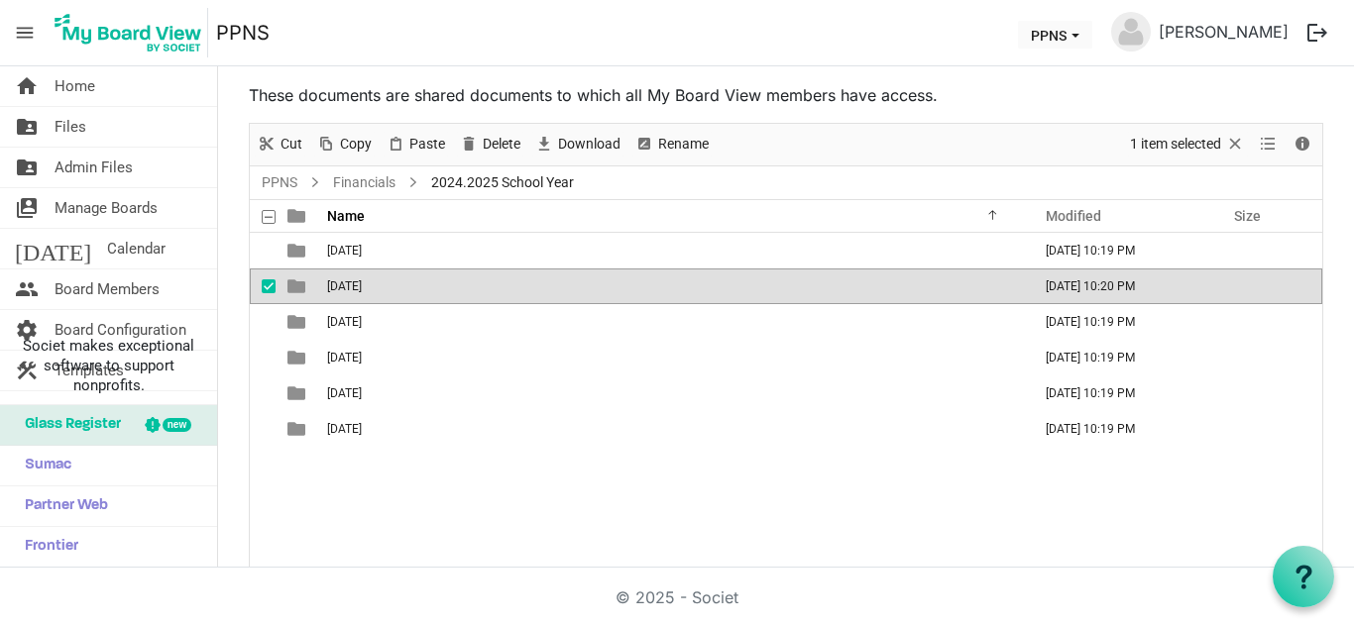
click at [482, 505] on div "[DATE] [DATE] 10:19 PM [DATE] [DATE] 10:20 PM [DATE] [DATE] 10:19 PM [DATE] [DA…" at bounding box center [786, 400] width 1072 height 335
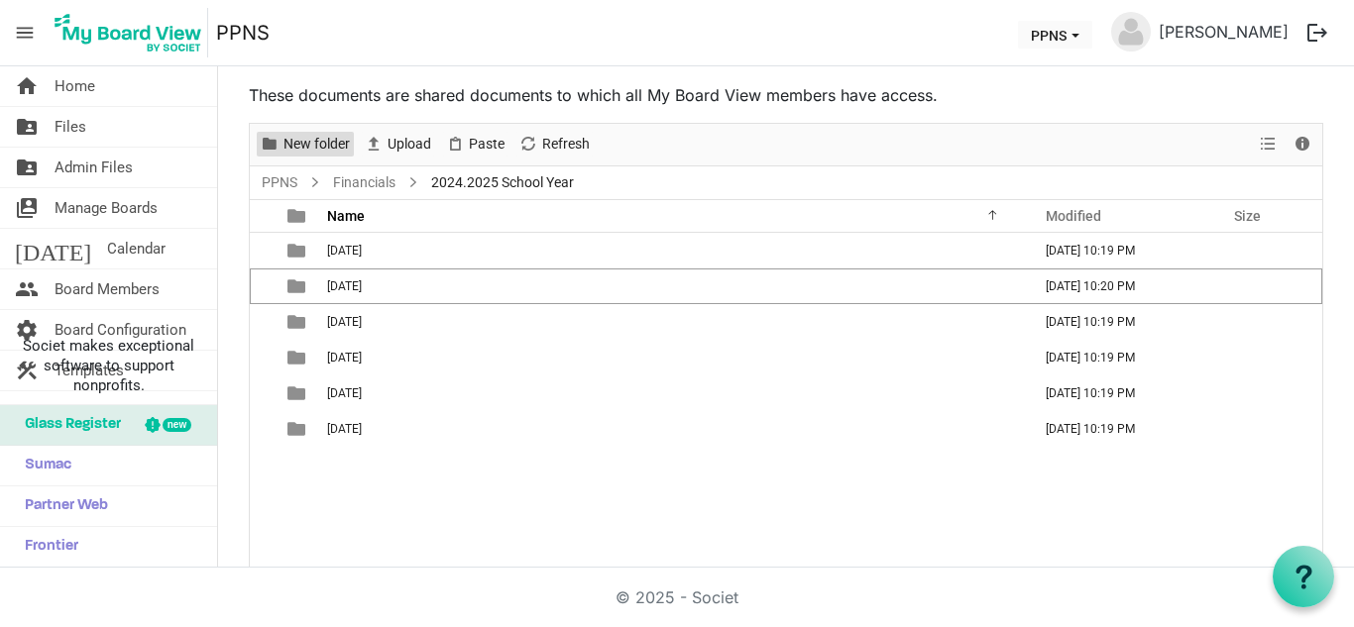
click at [308, 136] on span "New folder" at bounding box center [316, 144] width 70 height 25
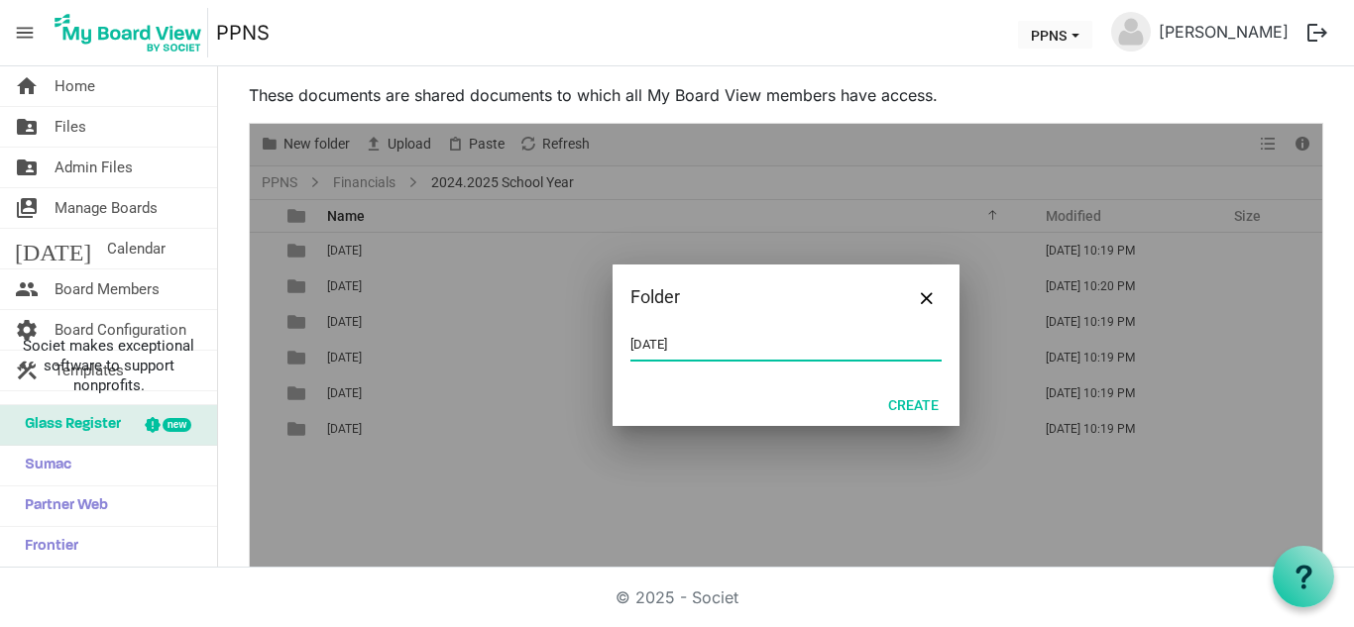
type input "[DATE]"
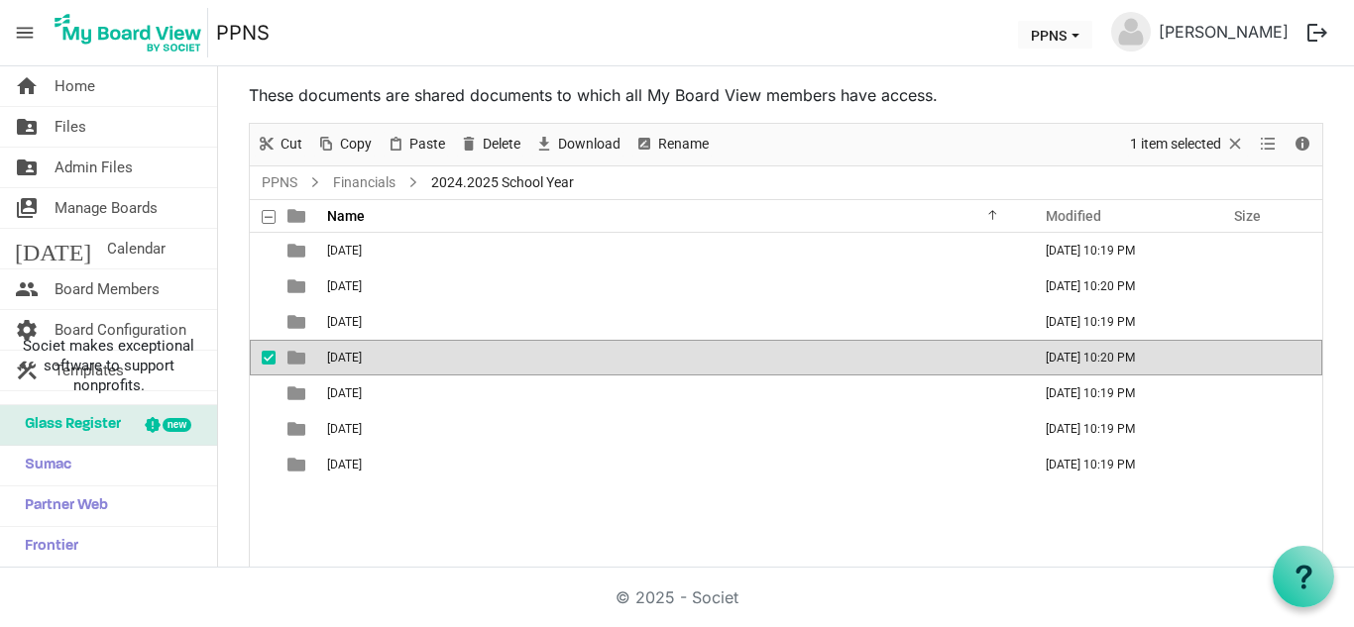
click at [422, 508] on div "[DATE] [DATE] 10:19 PM [DATE] [DATE] 10:20 PM [DATE] [DATE] 10:19 PM [DATE] [DA…" at bounding box center [786, 400] width 1072 height 335
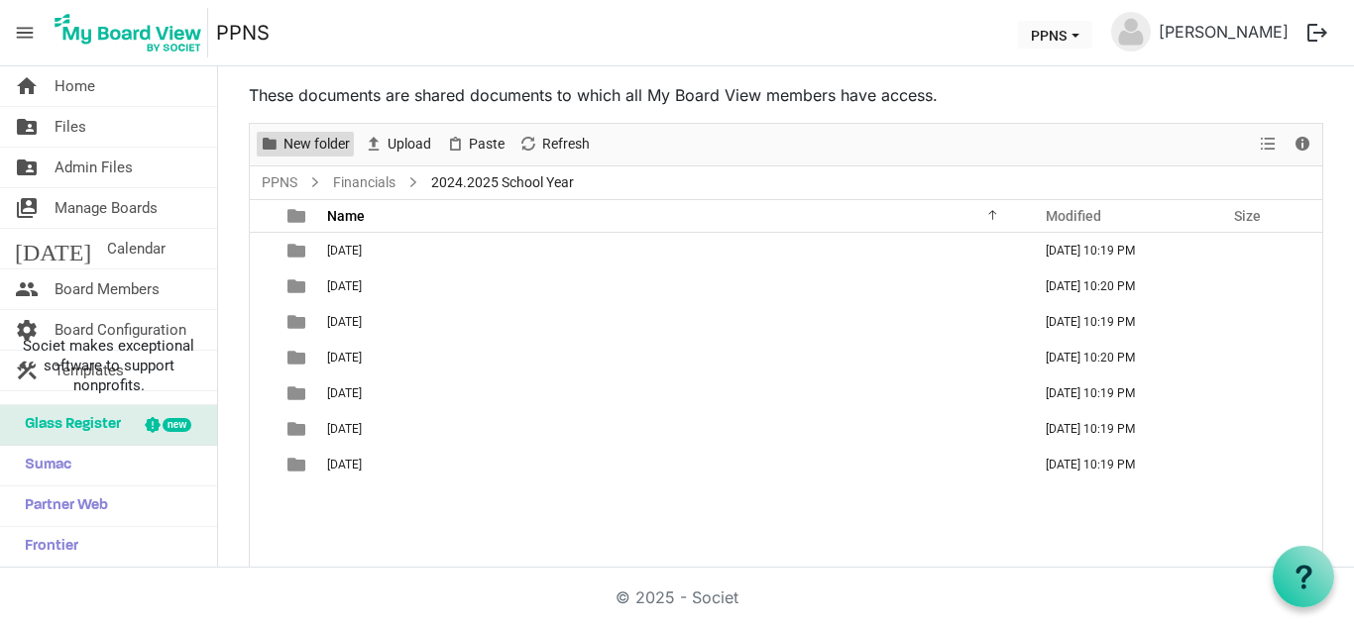
click at [300, 143] on span "New folder" at bounding box center [316, 144] width 70 height 25
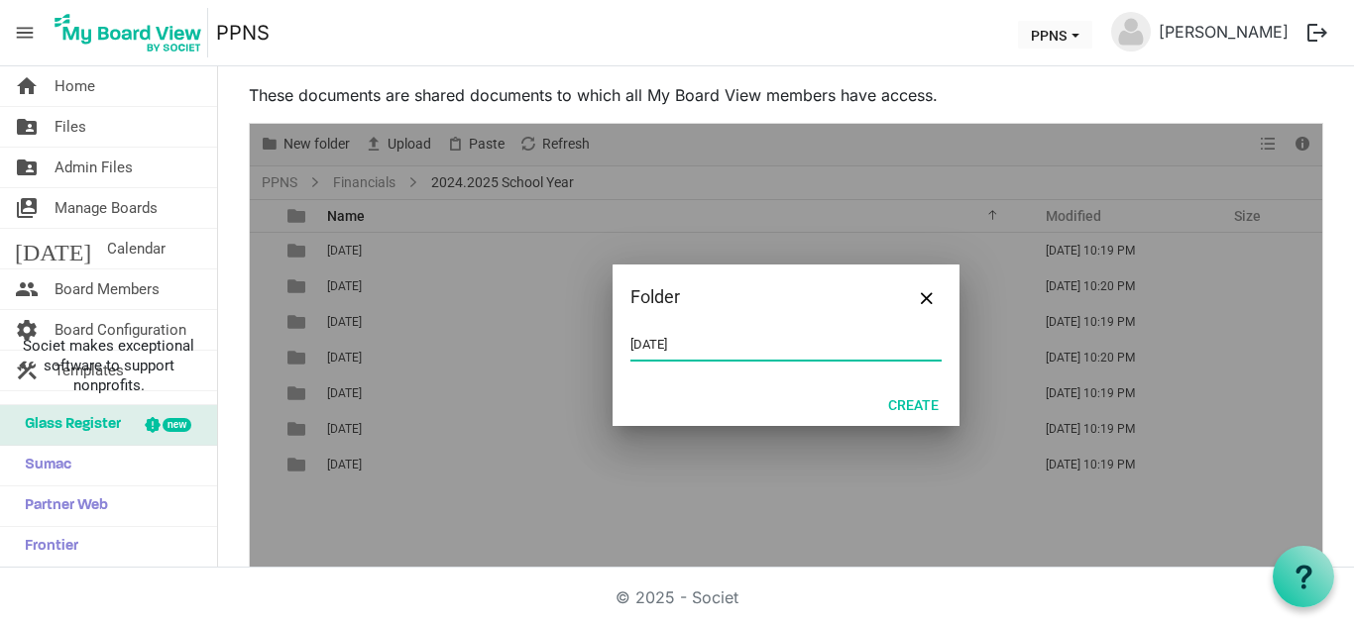
type input "[DATE]"
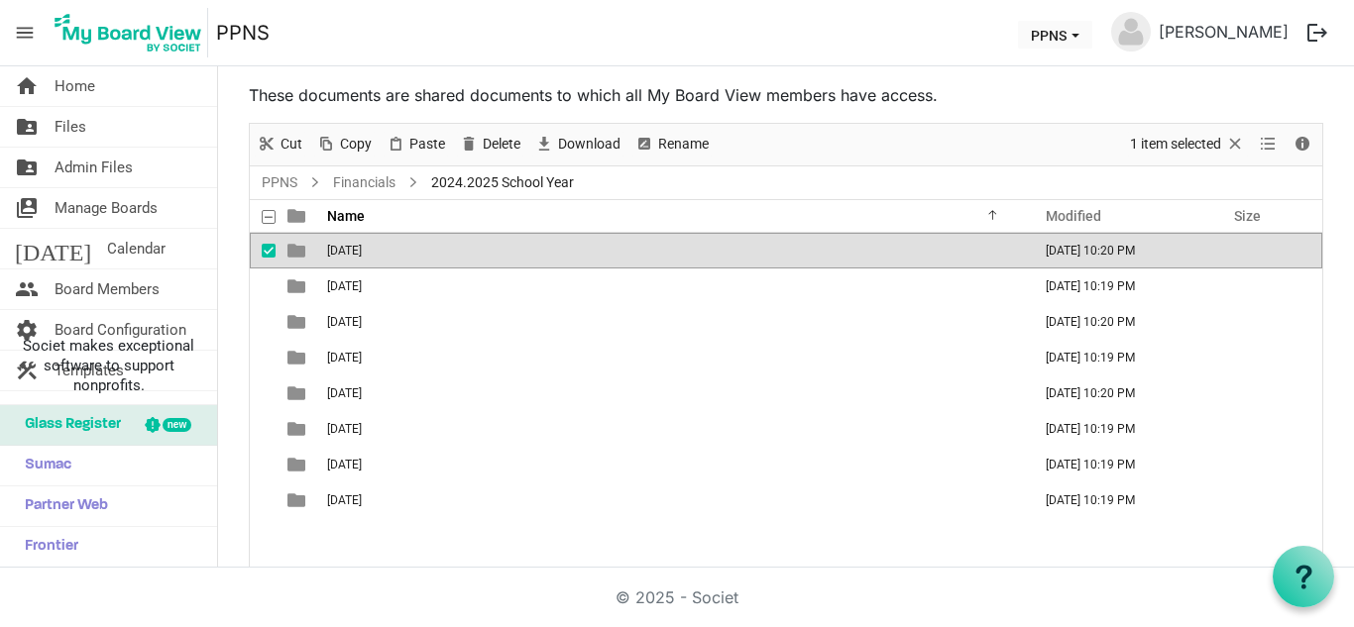
click at [471, 539] on div "[DATE] [DATE] 10:20 PM [DATE] [DATE] 10:19 PM [DATE] [DATE] 10:20 PM [DATE] [DA…" at bounding box center [786, 400] width 1072 height 335
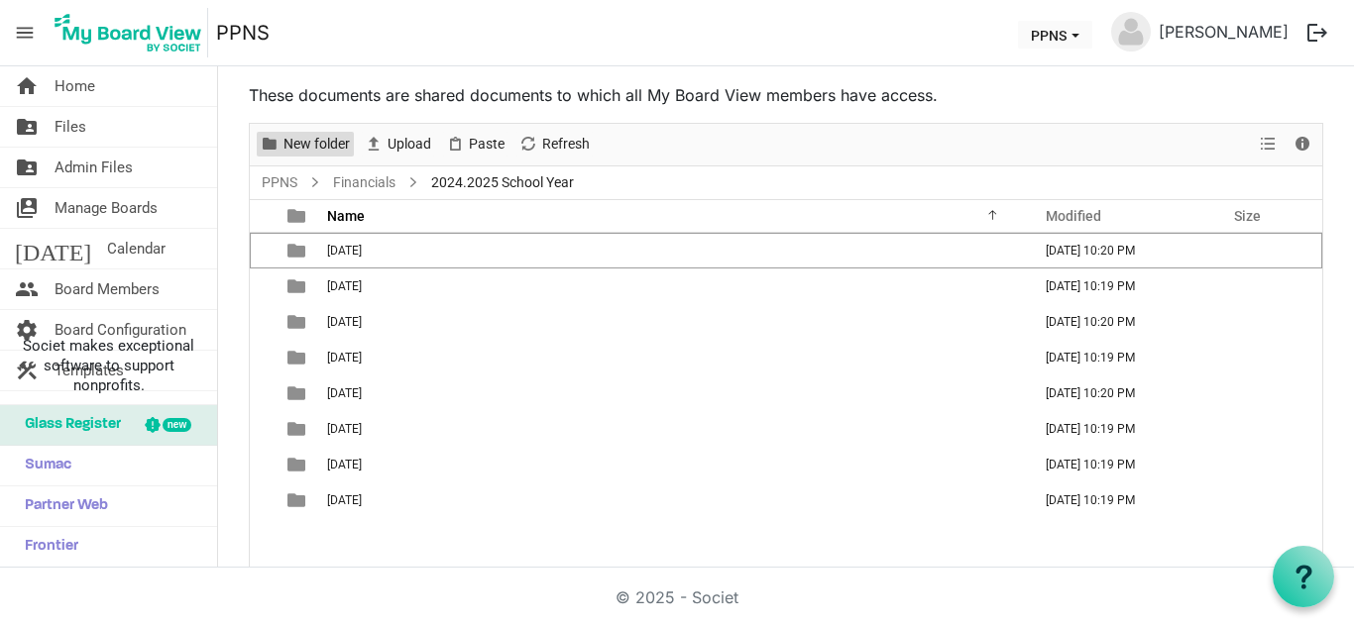
click at [310, 146] on span "New folder" at bounding box center [316, 144] width 70 height 25
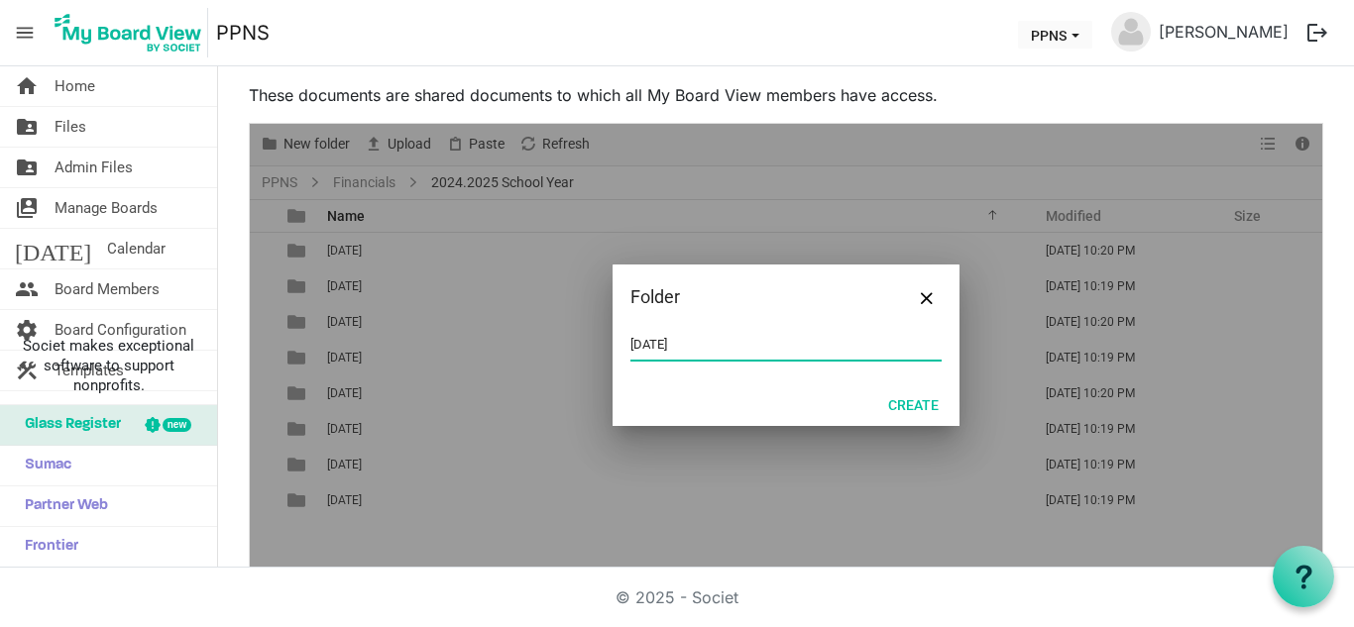
type input "[DATE]"
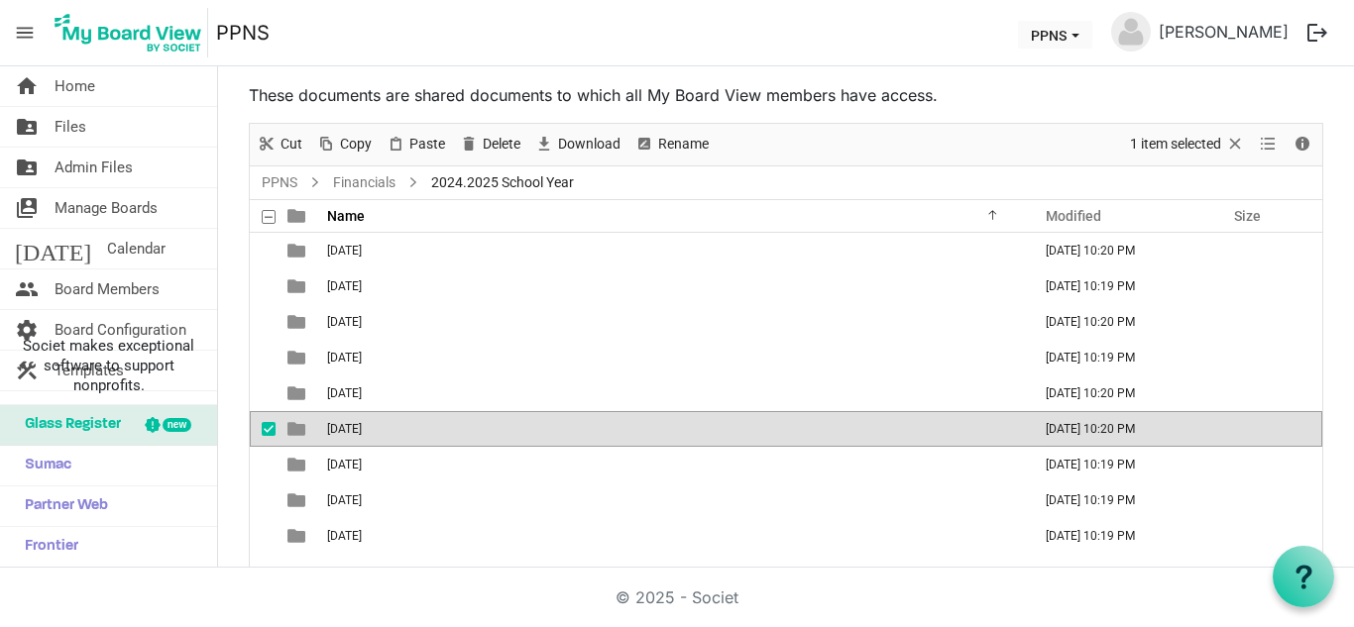
click at [389, 584] on div "© 2025 - Societ" at bounding box center [677, 597] width 1130 height 59
click at [391, 559] on div "[DATE] [DATE] 10:20 PM [DATE] [DATE] 10:19 PM [DATE] [DATE] 10:20 PM [DATE] [DA…" at bounding box center [786, 400] width 1072 height 335
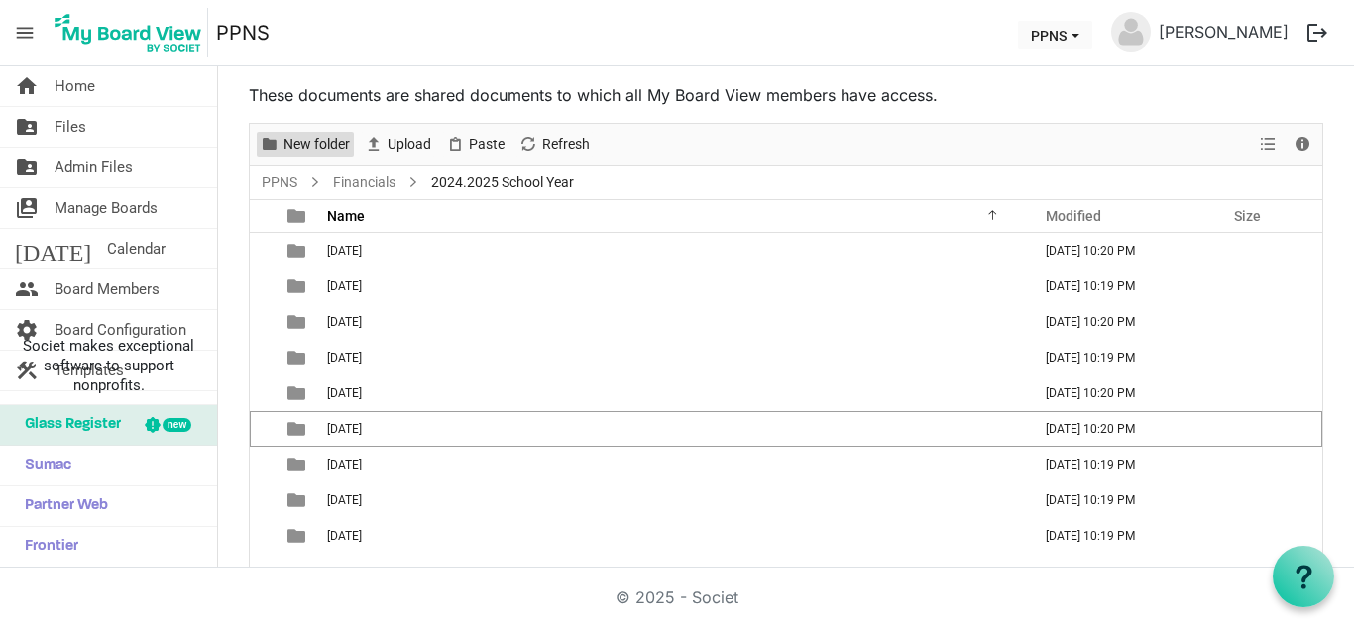
click at [318, 145] on span "New folder" at bounding box center [316, 144] width 70 height 25
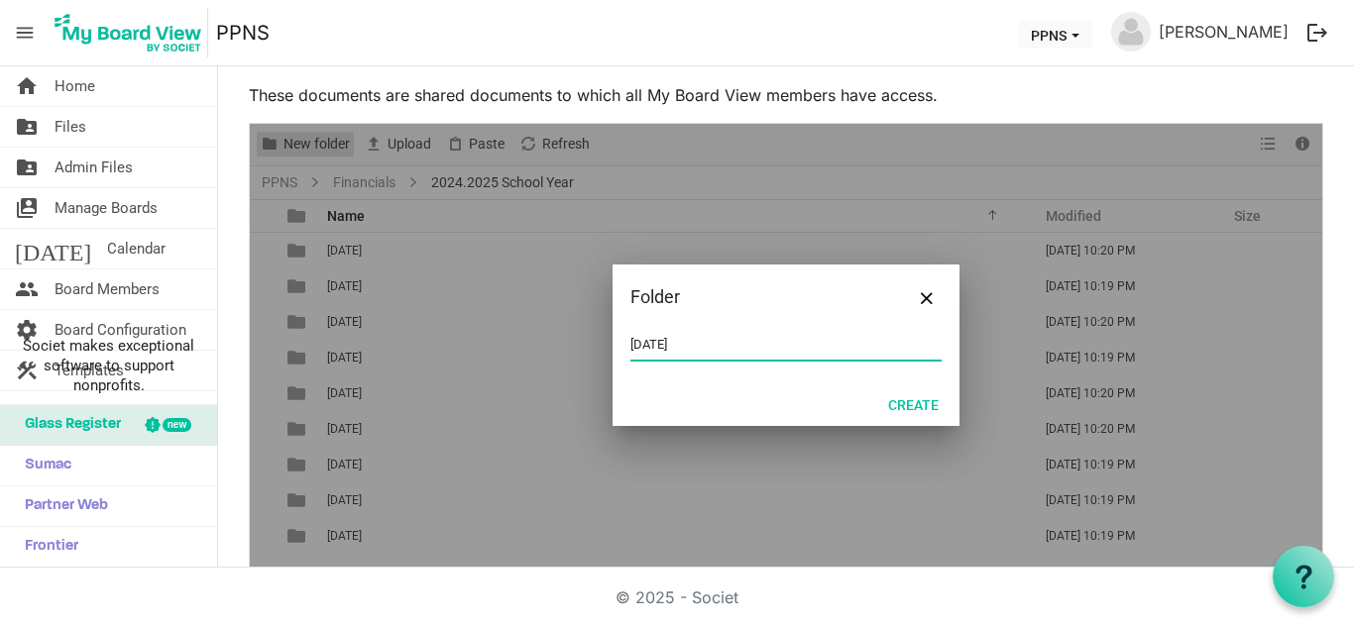
type input "[DATE]"
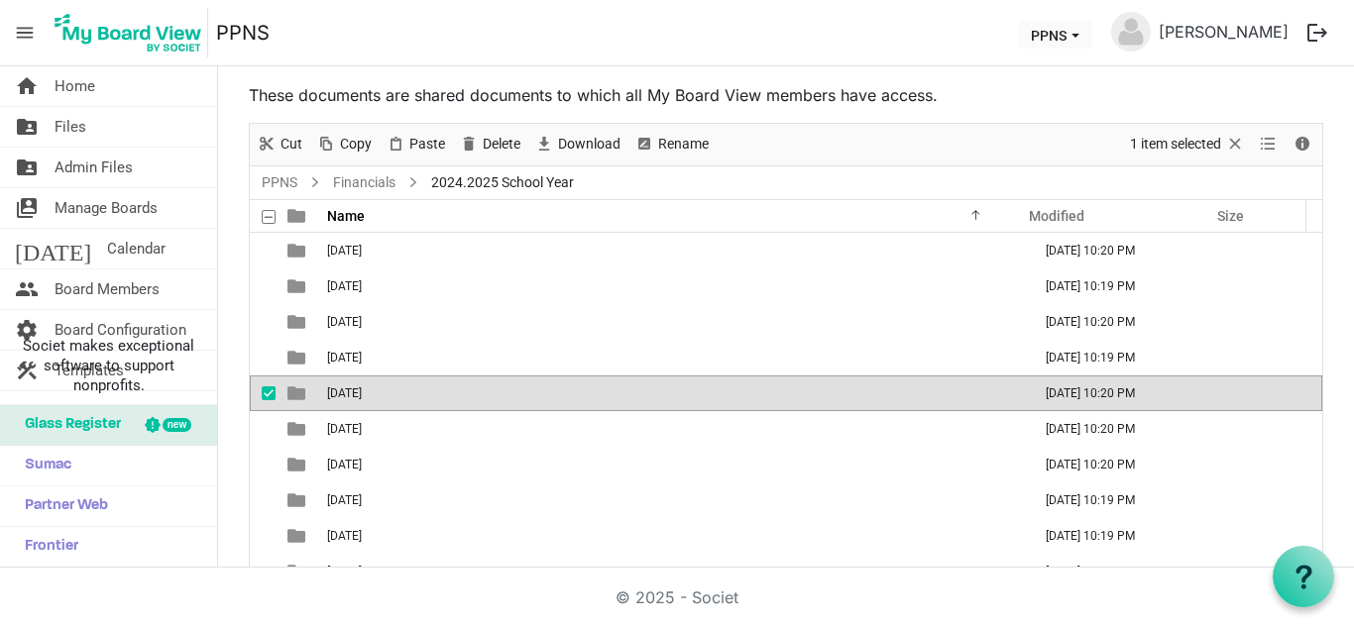
click at [680, 183] on ul "PPNS Financials 2024.2025 School Year" at bounding box center [786, 183] width 1072 height 33
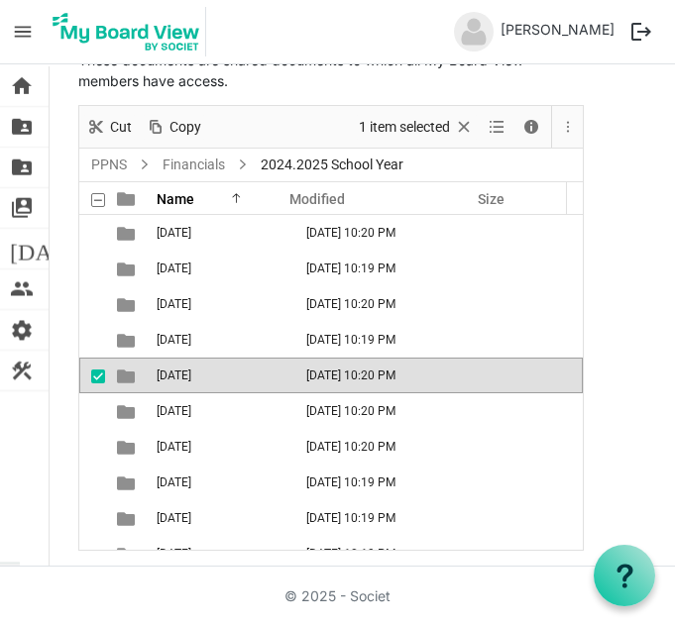
drag, startPoint x: 200, startPoint y: 237, endPoint x: 160, endPoint y: 256, distance: 44.8
click at [191, 237] on span "[DATE]" at bounding box center [174, 233] width 35 height 14
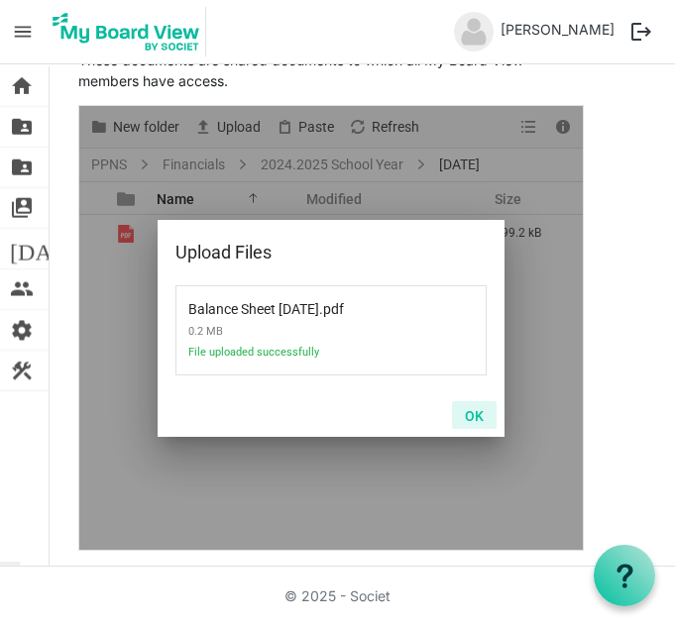
click at [485, 420] on button "OK" at bounding box center [474, 415] width 45 height 28
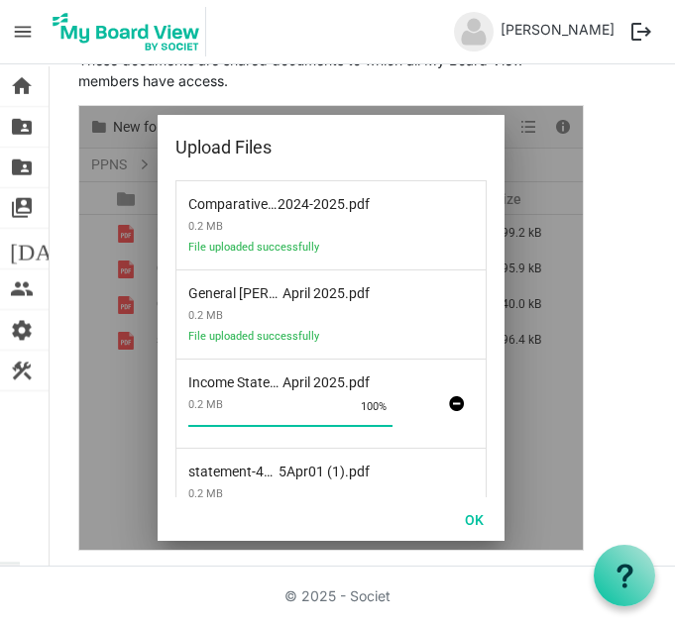
scroll to position [58, 0]
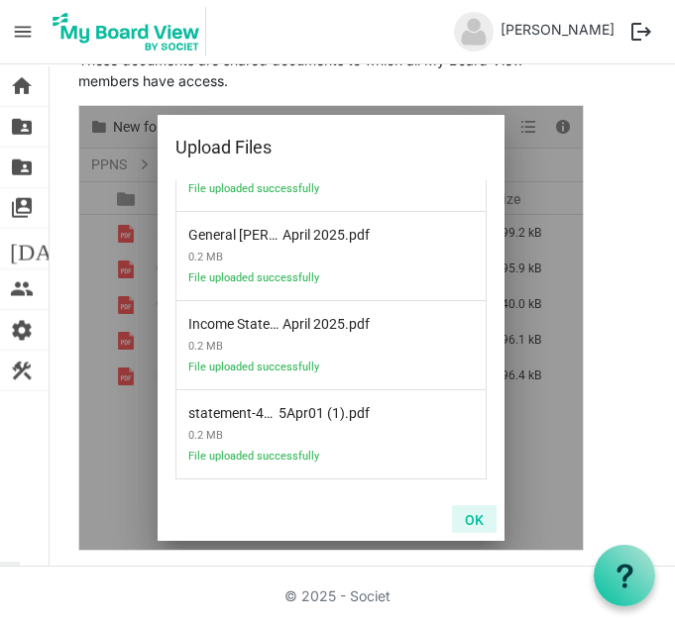
click at [482, 520] on button "OK" at bounding box center [474, 519] width 45 height 28
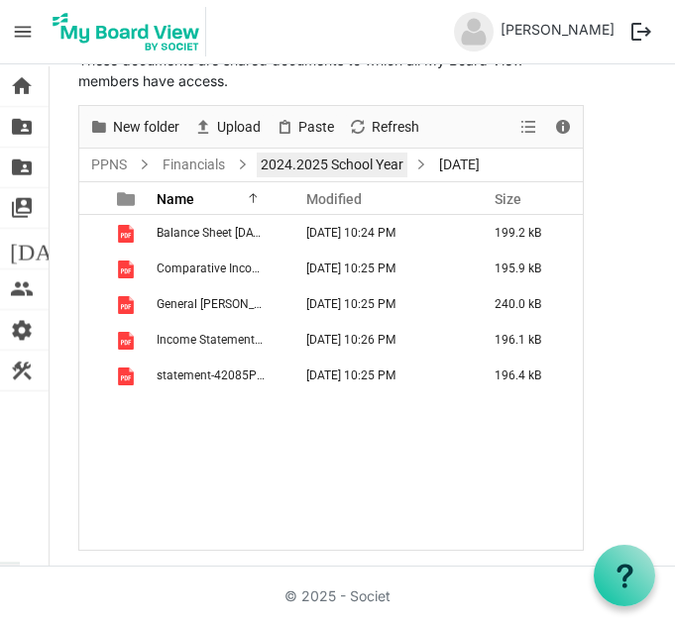
click at [335, 159] on link "2024.2025 School Year" at bounding box center [332, 165] width 151 height 25
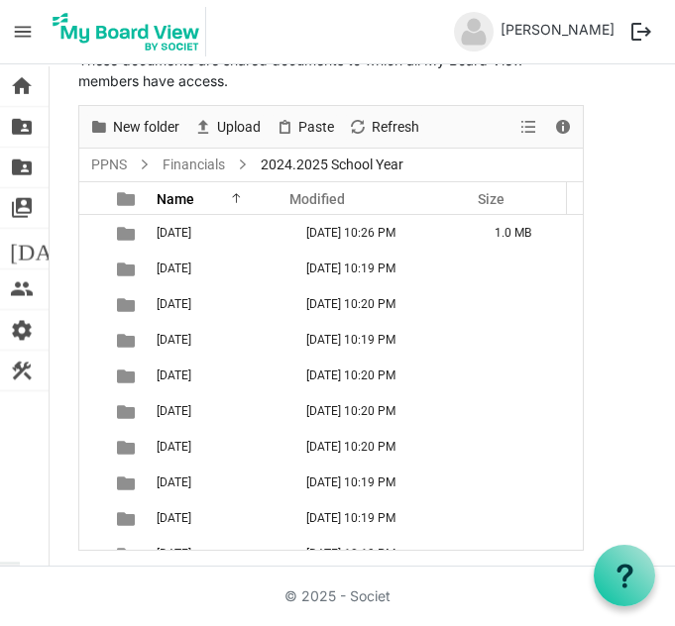
click at [601, 216] on main "Files These documents are shared documents to which all My Board View members h…" at bounding box center [362, 282] width 625 height 565
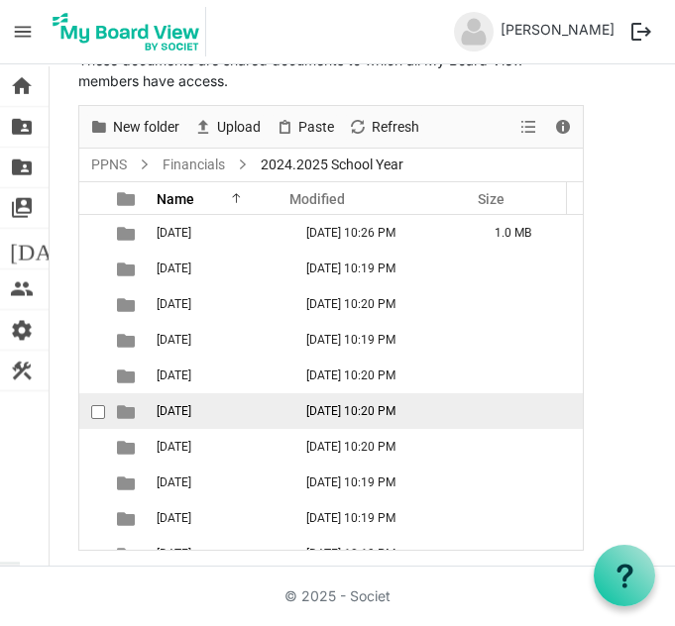
click at [223, 414] on td "[DATE]" at bounding box center [218, 411] width 135 height 36
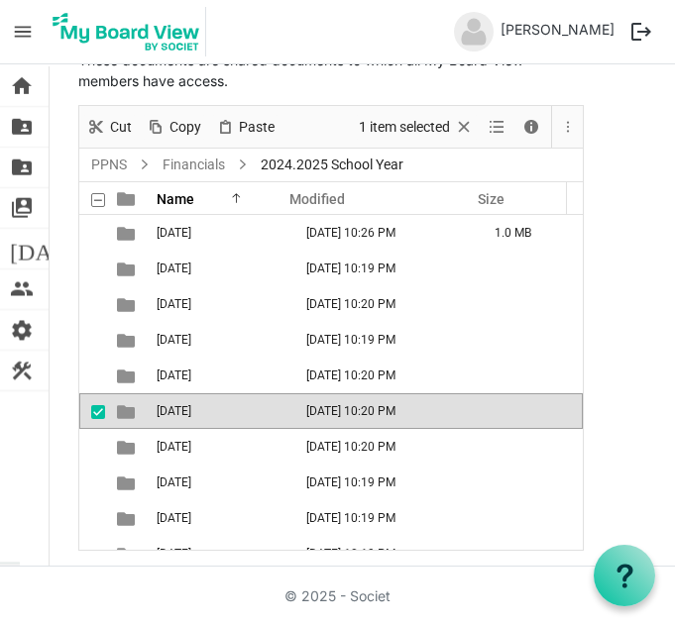
click at [223, 414] on td "[DATE]" at bounding box center [218, 411] width 135 height 36
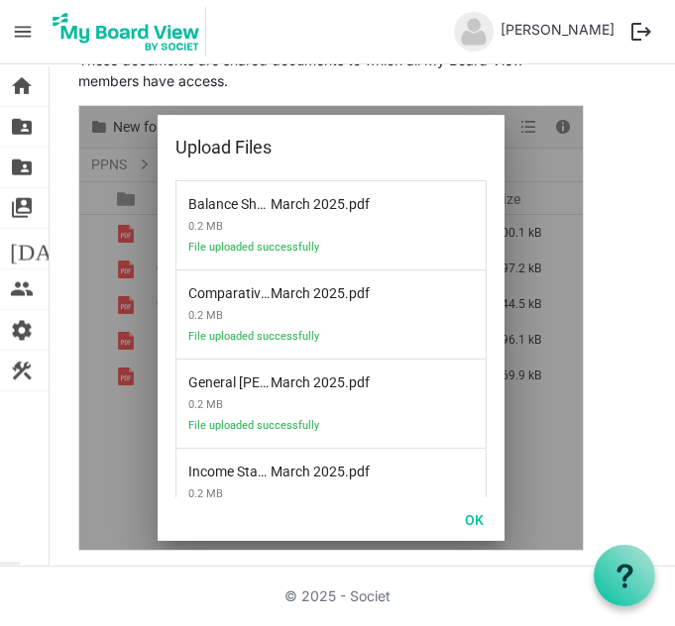
scroll to position [148, 0]
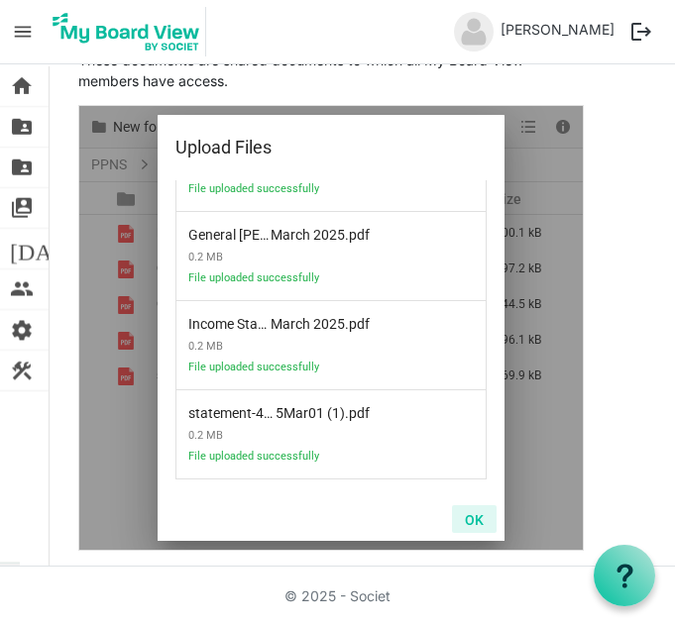
click at [482, 518] on button "OK" at bounding box center [474, 519] width 45 height 28
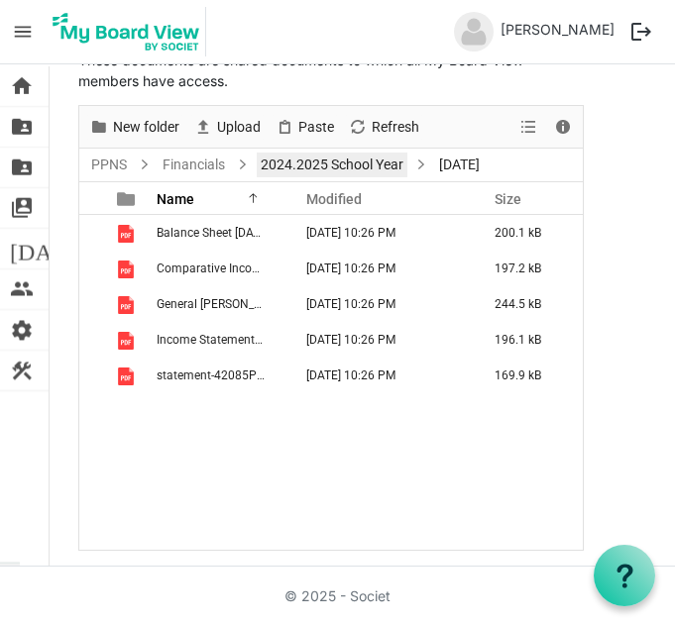
click at [336, 163] on link "2024.2025 School Year" at bounding box center [332, 165] width 151 height 25
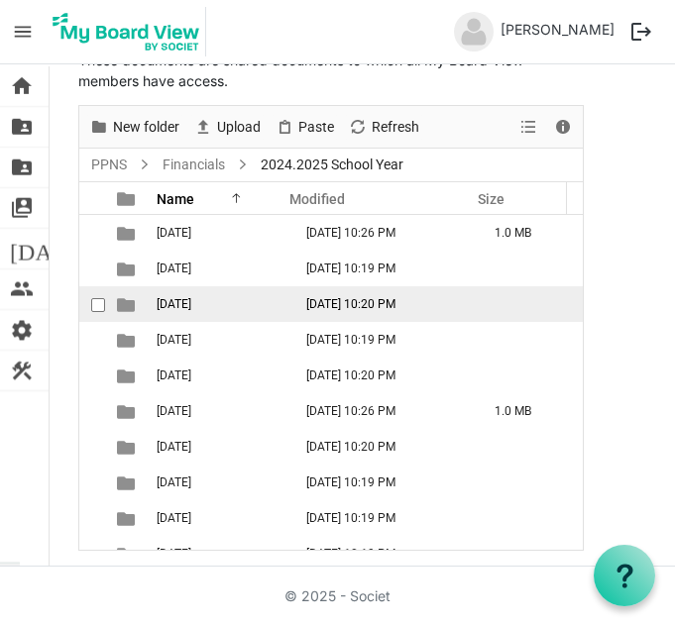
click at [233, 303] on td "[DATE]" at bounding box center [218, 304] width 135 height 36
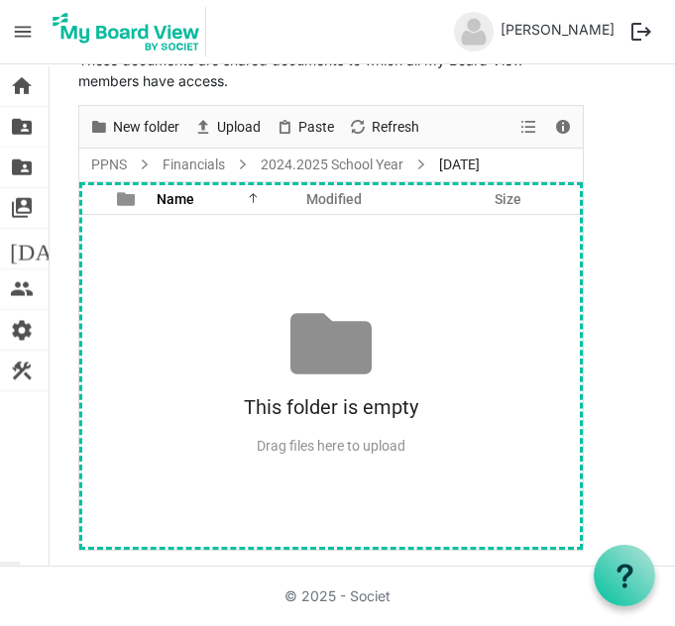
scroll to position [0, 0]
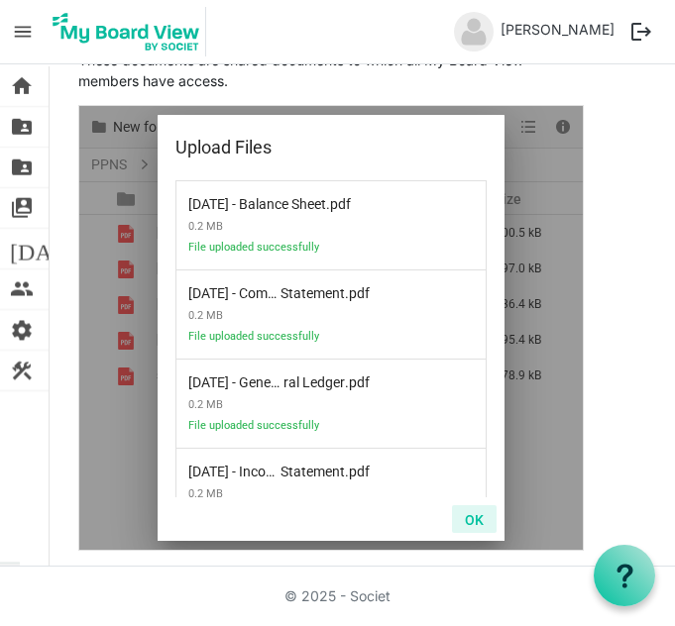
click at [477, 517] on button "OK" at bounding box center [474, 519] width 45 height 28
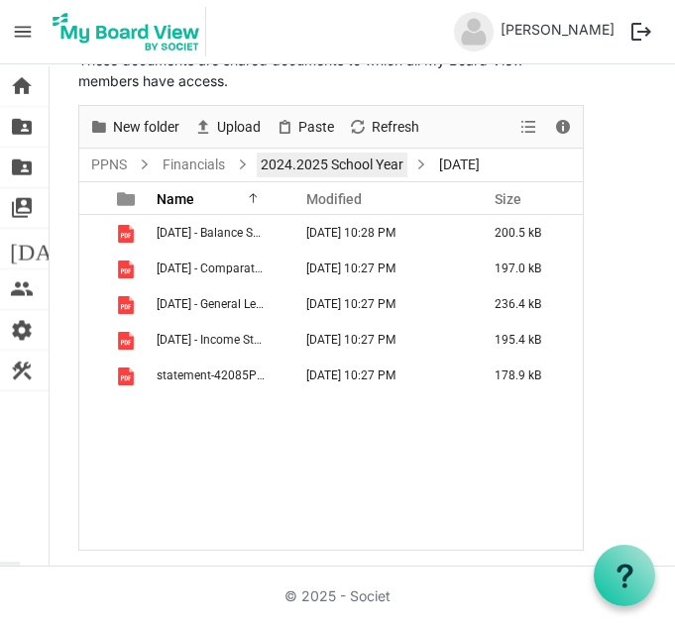
click at [293, 166] on link "2024.2025 School Year" at bounding box center [332, 165] width 151 height 25
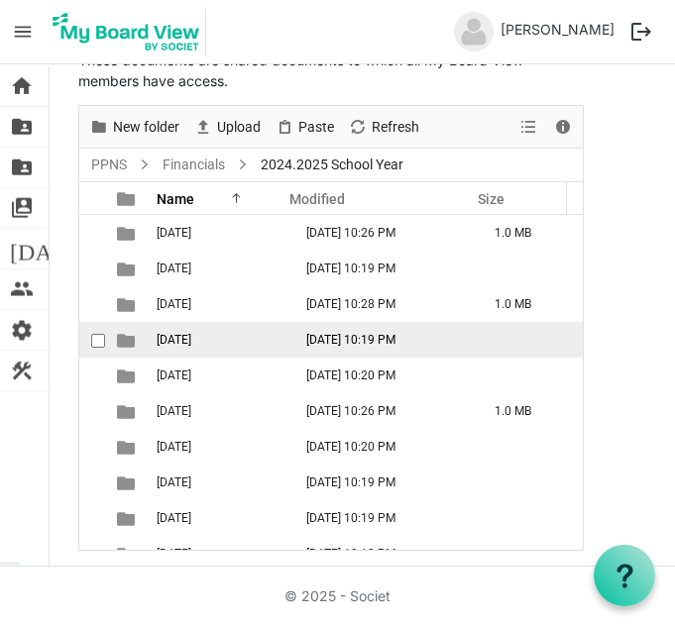
click at [207, 345] on td "[DATE]" at bounding box center [218, 340] width 135 height 36
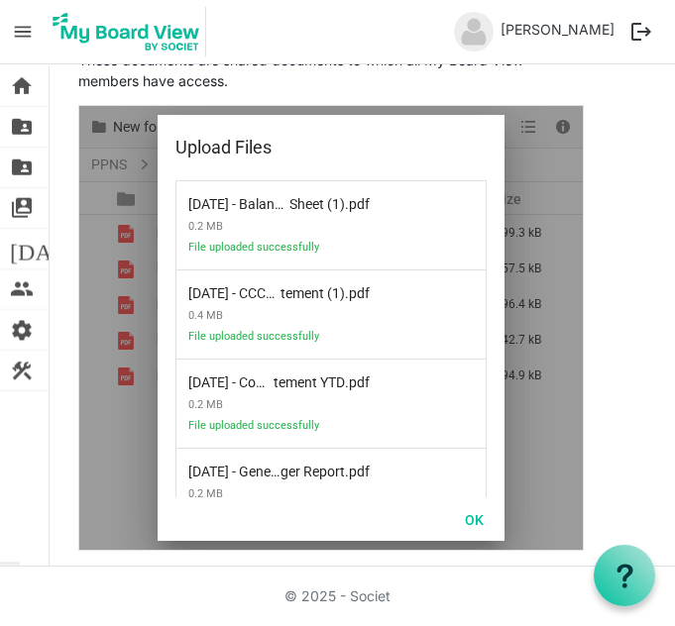
scroll to position [148, 0]
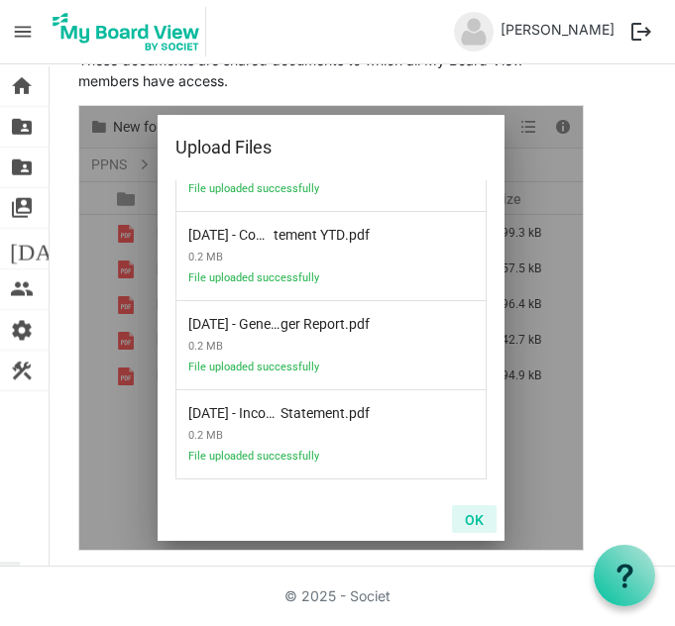
click at [471, 516] on button "OK" at bounding box center [474, 519] width 45 height 28
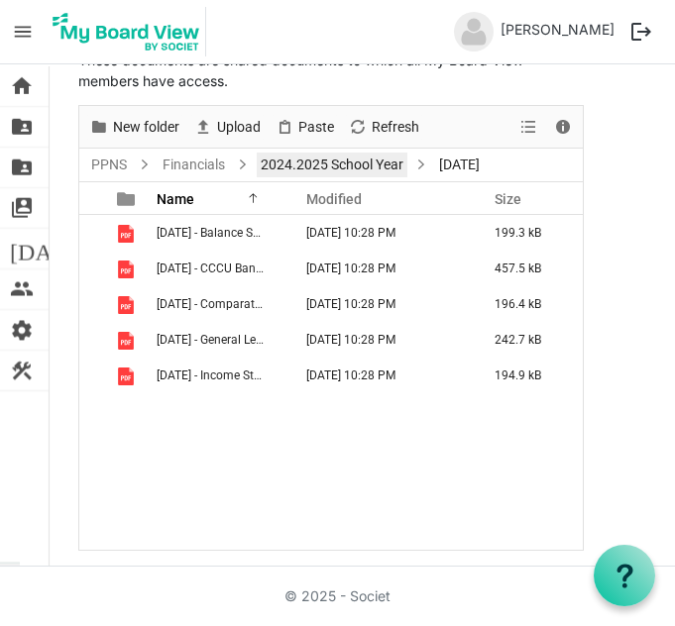
click at [311, 161] on link "2024.2025 School Year" at bounding box center [332, 165] width 151 height 25
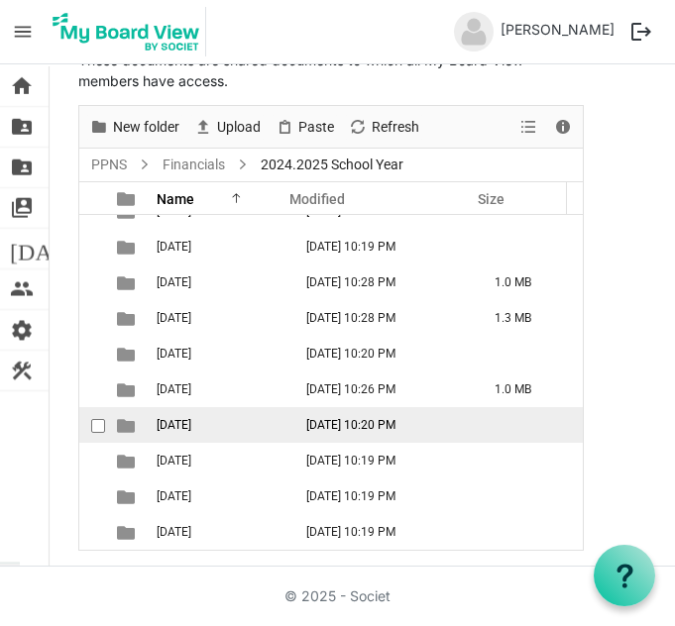
scroll to position [0, 0]
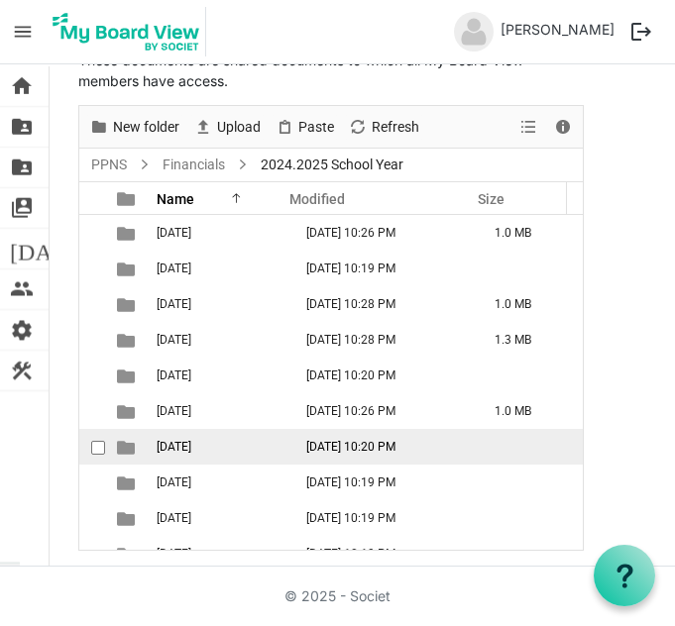
click at [253, 443] on td "[DATE]" at bounding box center [218, 447] width 135 height 36
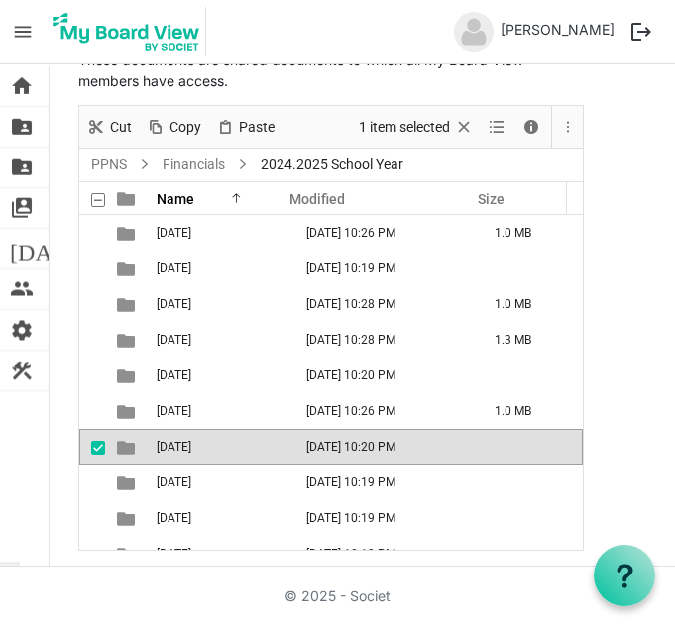
click at [253, 443] on td "[DATE]" at bounding box center [218, 447] width 135 height 36
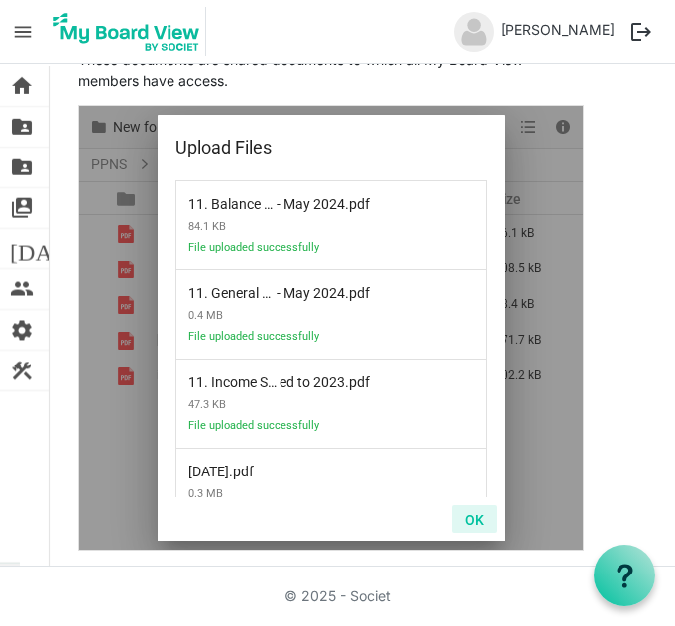
click at [475, 514] on button "OK" at bounding box center [474, 519] width 45 height 28
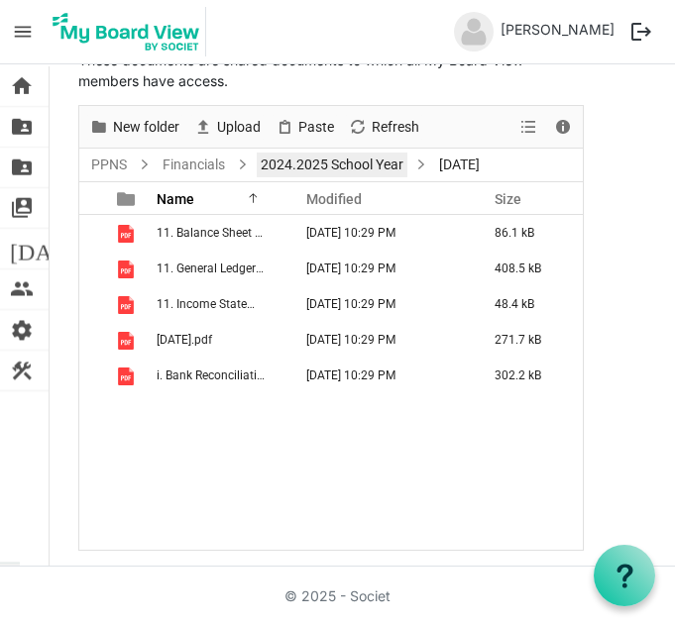
click at [294, 160] on link "2024.2025 School Year" at bounding box center [332, 165] width 151 height 25
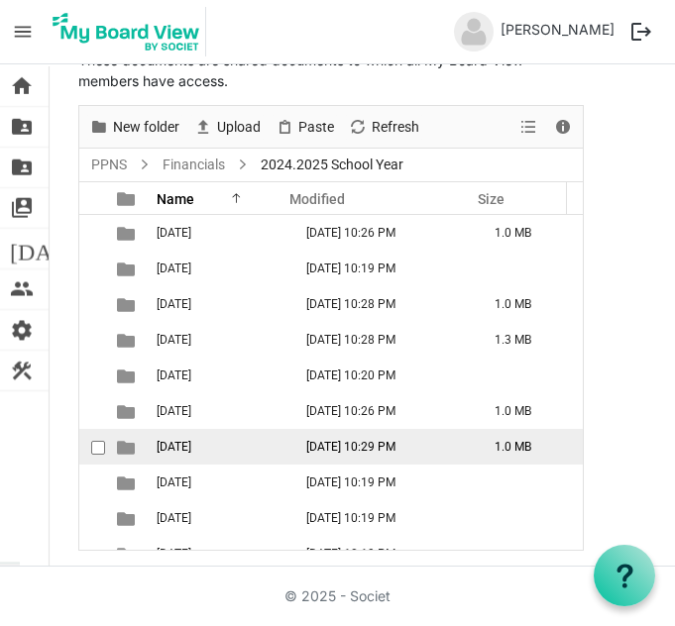
click at [309, 443] on td "[DATE] 10:29 PM" at bounding box center [379, 447] width 188 height 36
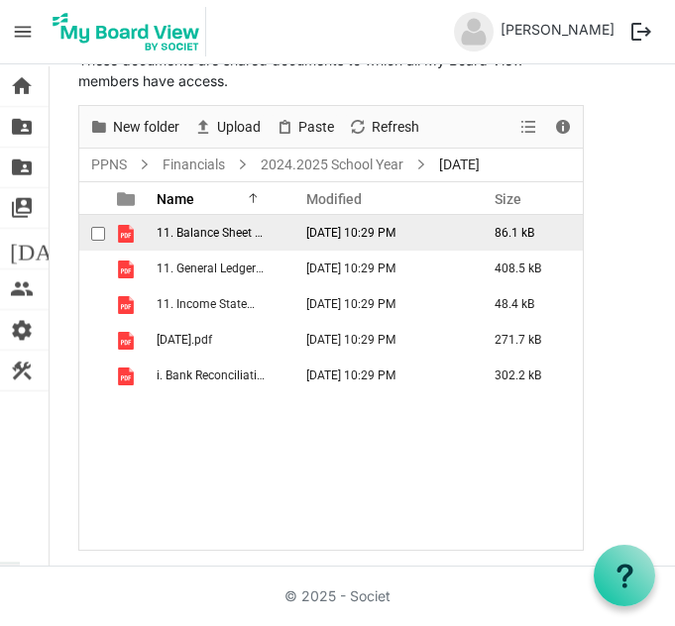
click at [341, 239] on td "[DATE] 10:29 PM" at bounding box center [379, 233] width 188 height 36
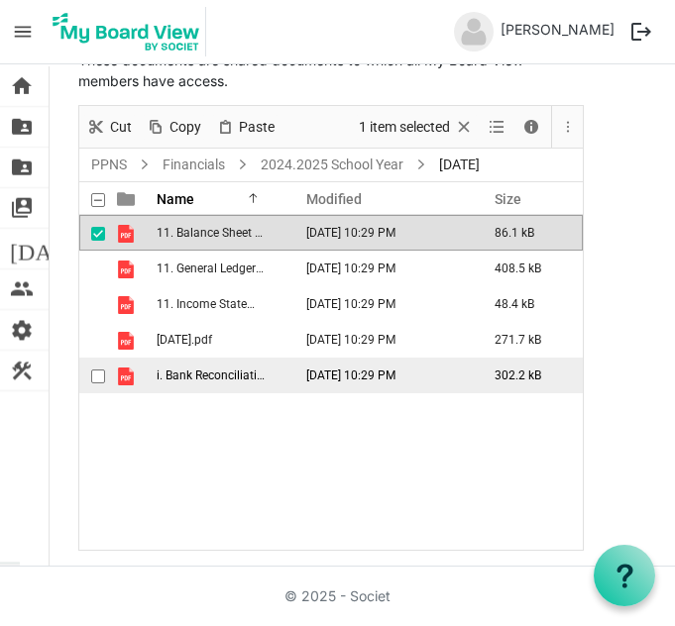
click at [320, 367] on td "[DATE] 10:29 PM" at bounding box center [379, 376] width 188 height 36
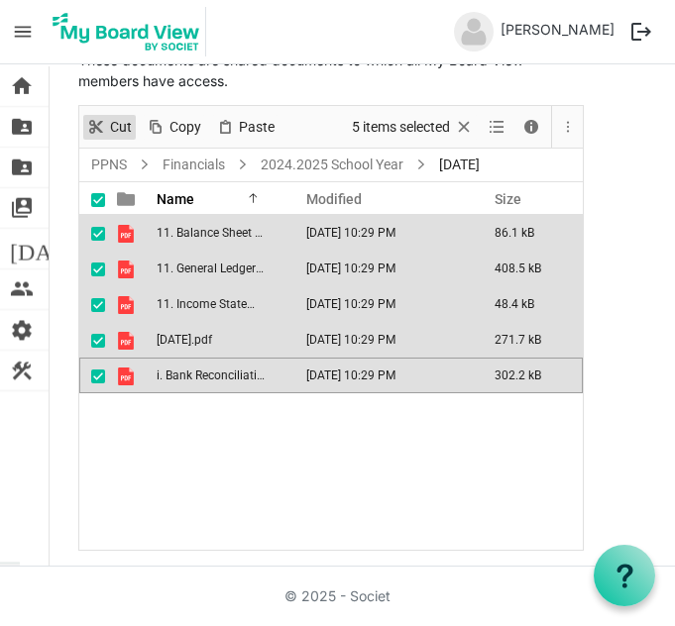
click at [125, 125] on span "Cut" at bounding box center [121, 127] width 26 height 25
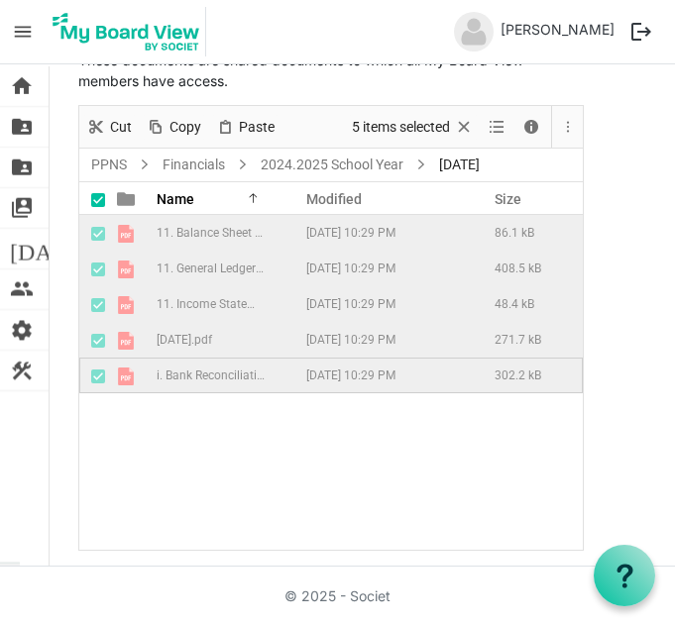
click at [248, 447] on div "11. Balance Sheet - [DATE].pdf [DATE] 10:29 PM 86.1 kB 11. General Ledger - [DA…" at bounding box center [330, 382] width 503 height 335
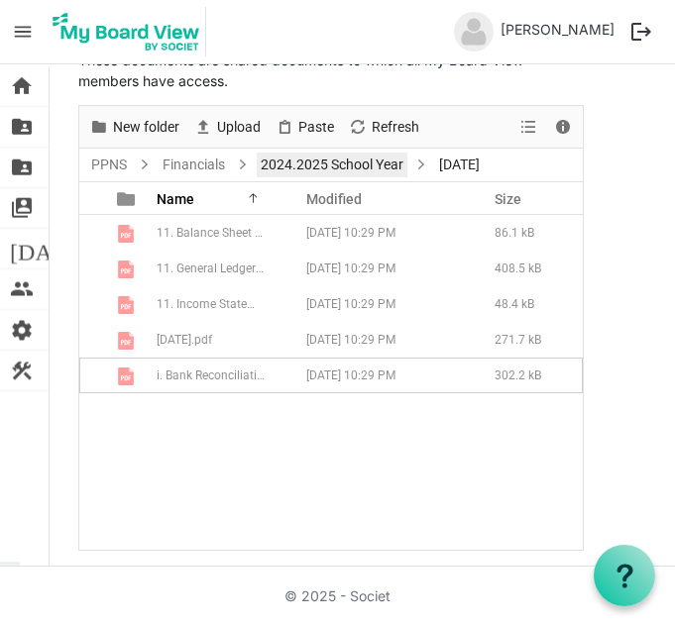
click at [307, 155] on link "2024.2025 School Year" at bounding box center [332, 165] width 151 height 25
